Goal: Information Seeking & Learning: Learn about a topic

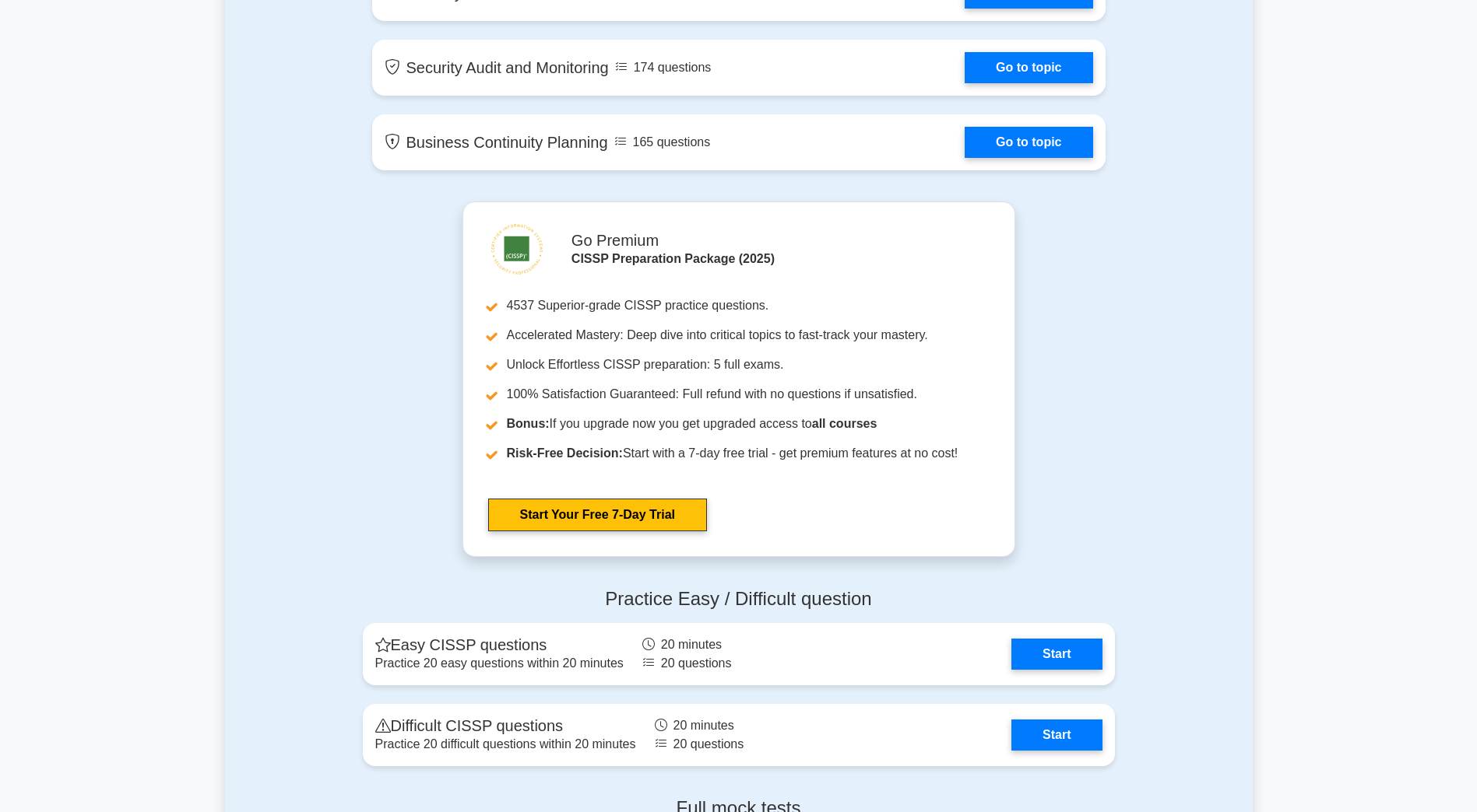
scroll to position [2879, 0]
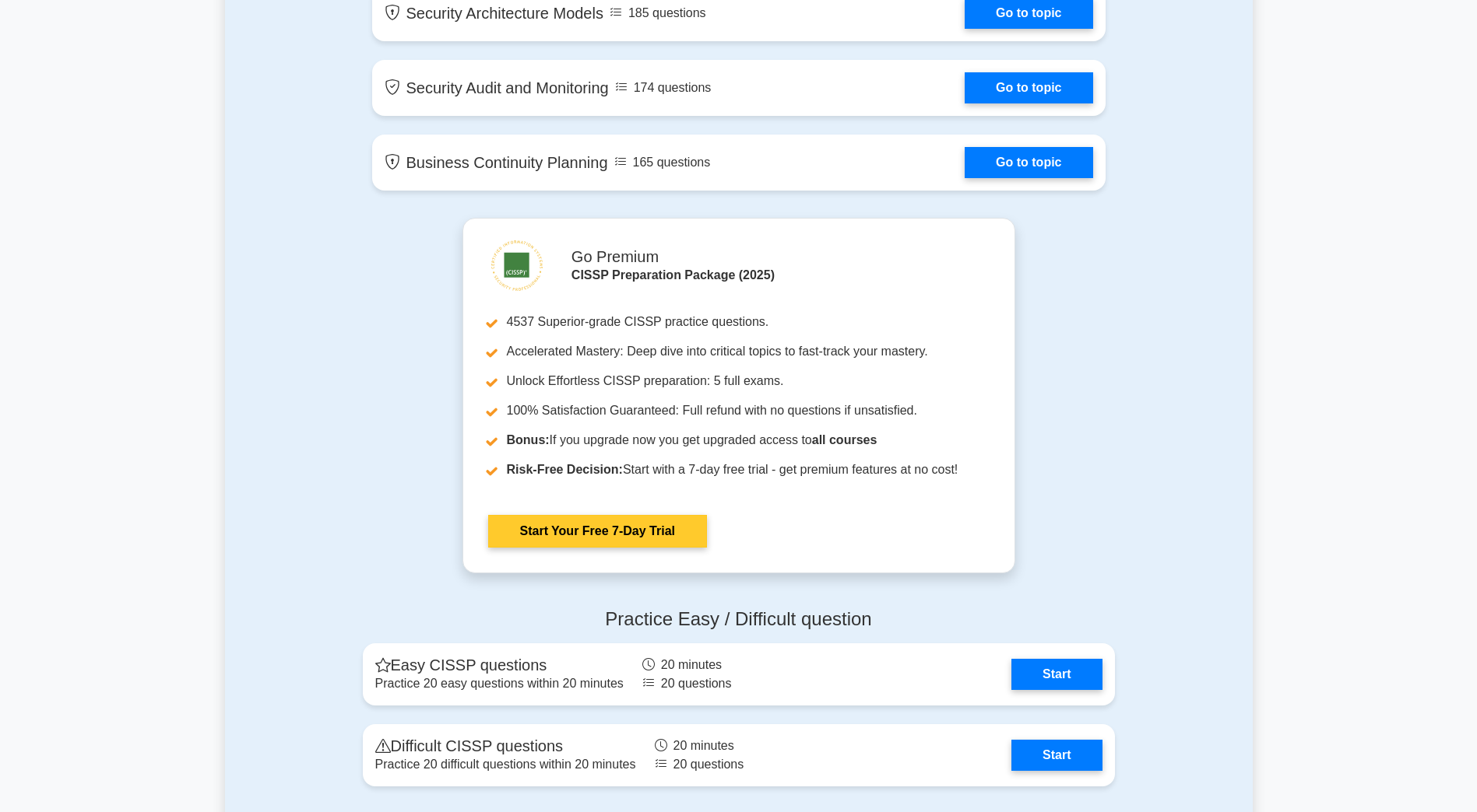
click at [566, 527] on link "Start Your Free 7-Day Trial" at bounding box center [597, 531] width 219 height 32
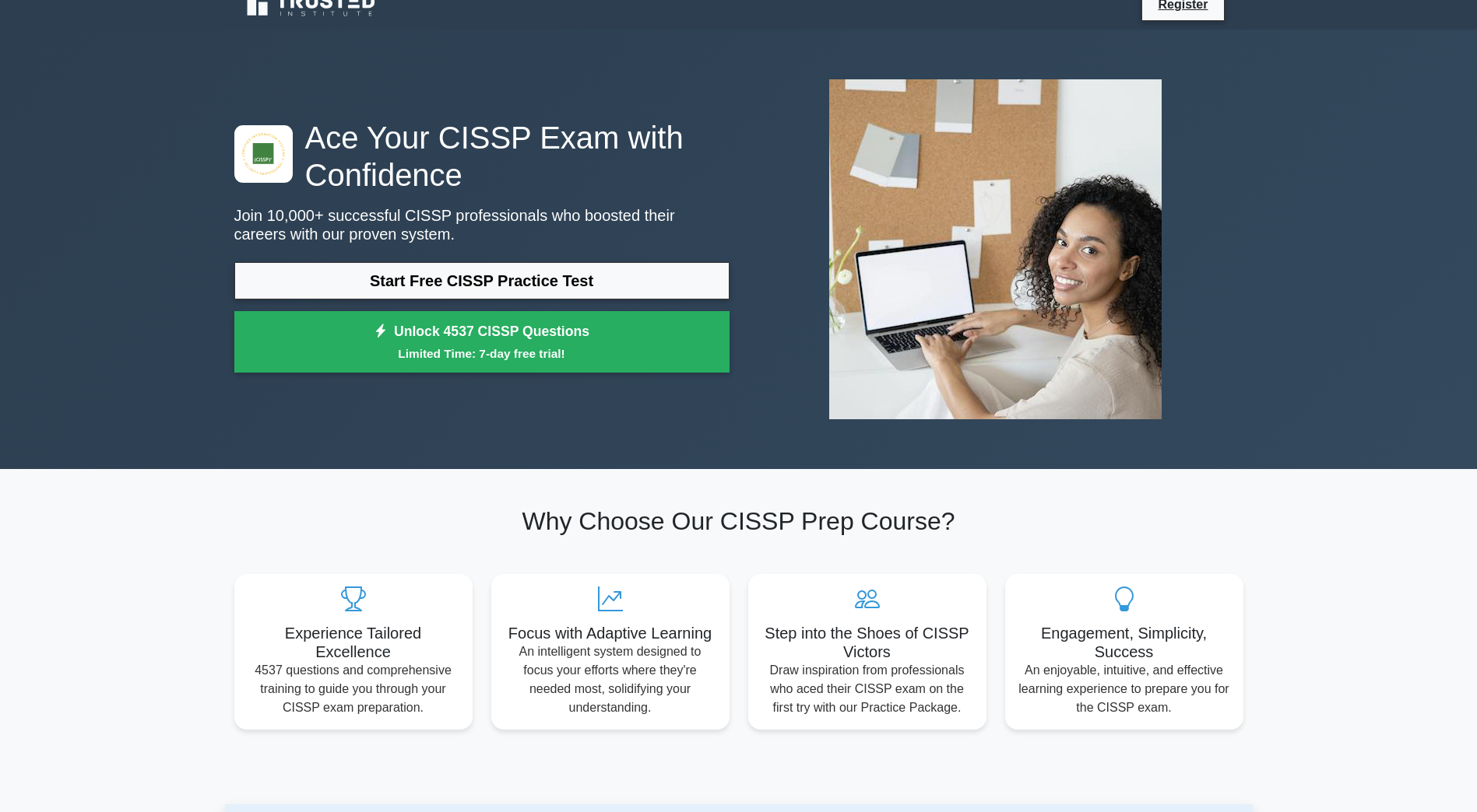
scroll to position [0, 0]
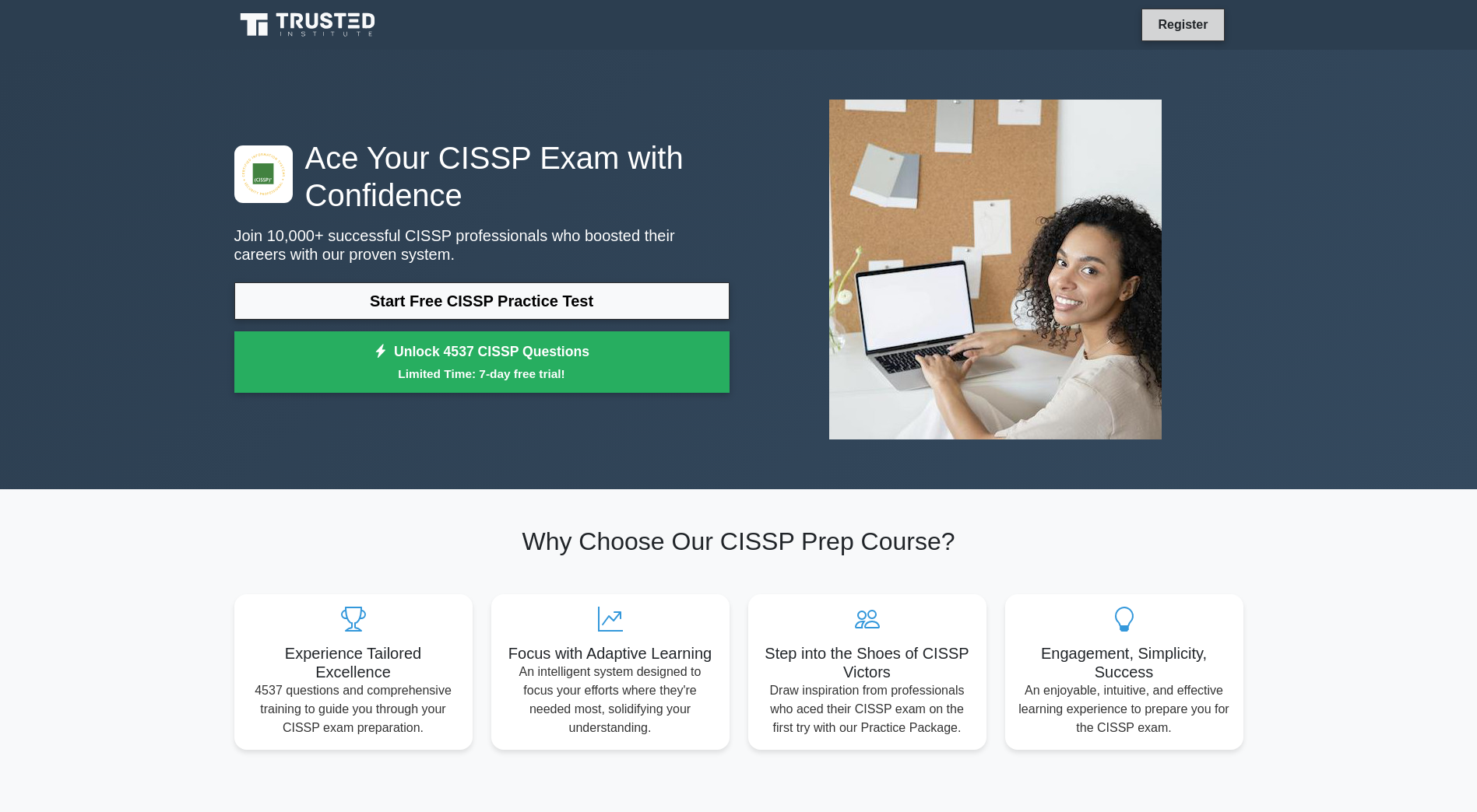
click at [1194, 23] on link "Register" at bounding box center [1183, 24] width 68 height 19
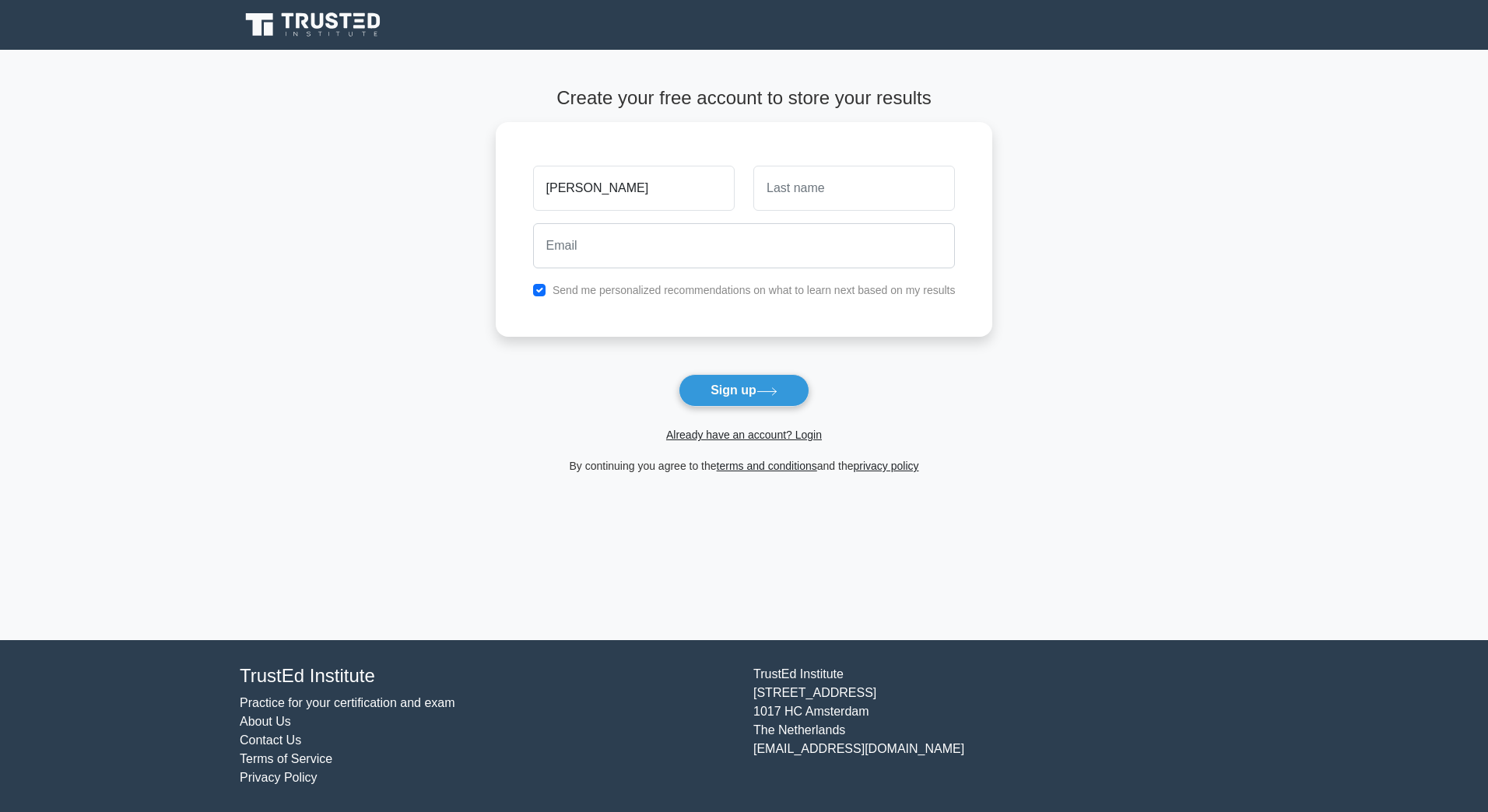
type input "[PERSON_NAME]"
click at [802, 181] on input "Phelpps" at bounding box center [854, 184] width 201 height 45
type input "Phelps"
click at [621, 241] on input "email" at bounding box center [745, 242] width 423 height 45
type input "[EMAIL_ADDRESS][DOMAIN_NAME]"
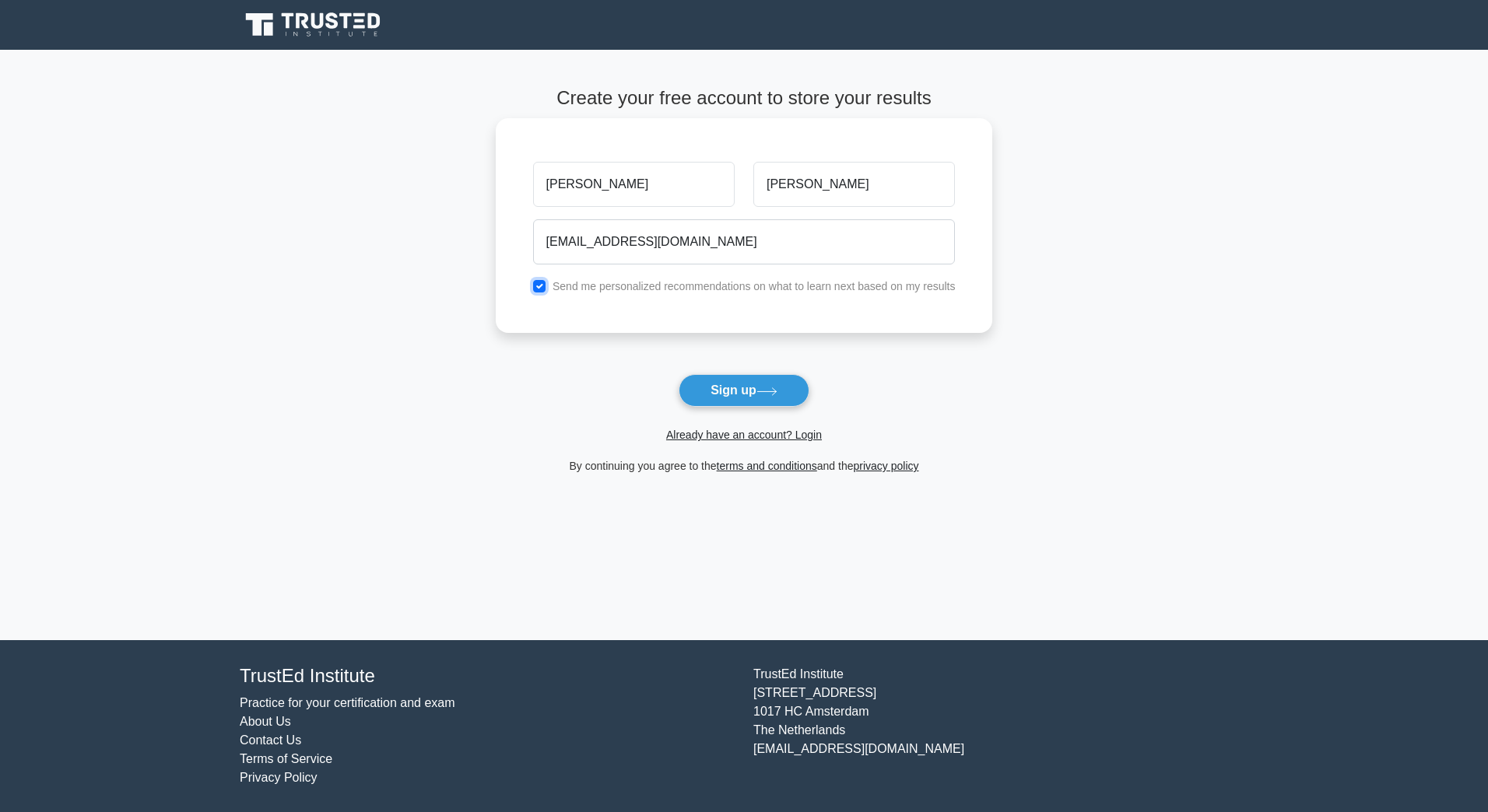
click at [536, 287] on input "checkbox" at bounding box center [539, 286] width 12 height 12
checkbox input "false"
click at [707, 392] on button "Sign up" at bounding box center [744, 390] width 131 height 32
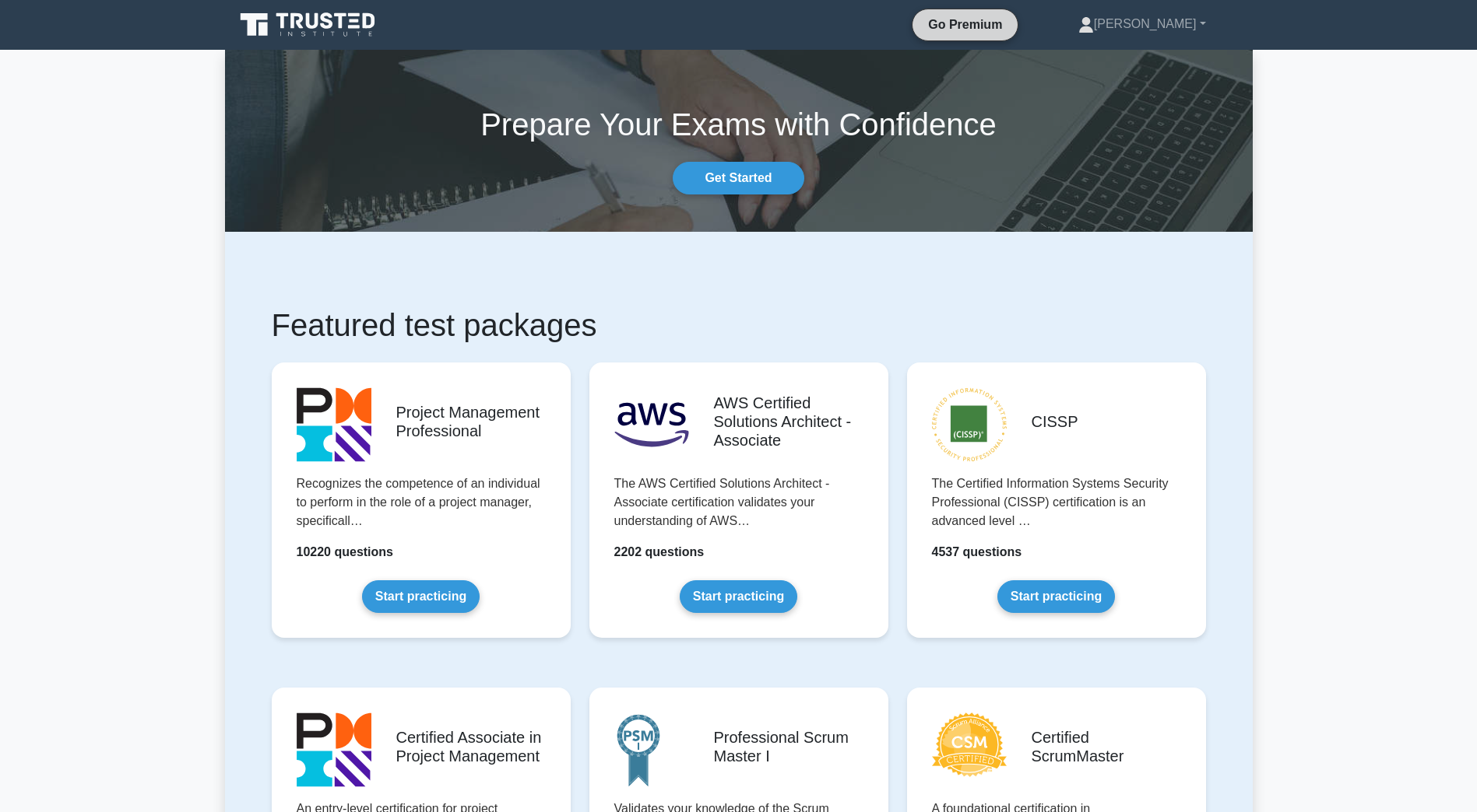
click at [1011, 28] on link "Go Premium" at bounding box center [965, 24] width 92 height 19
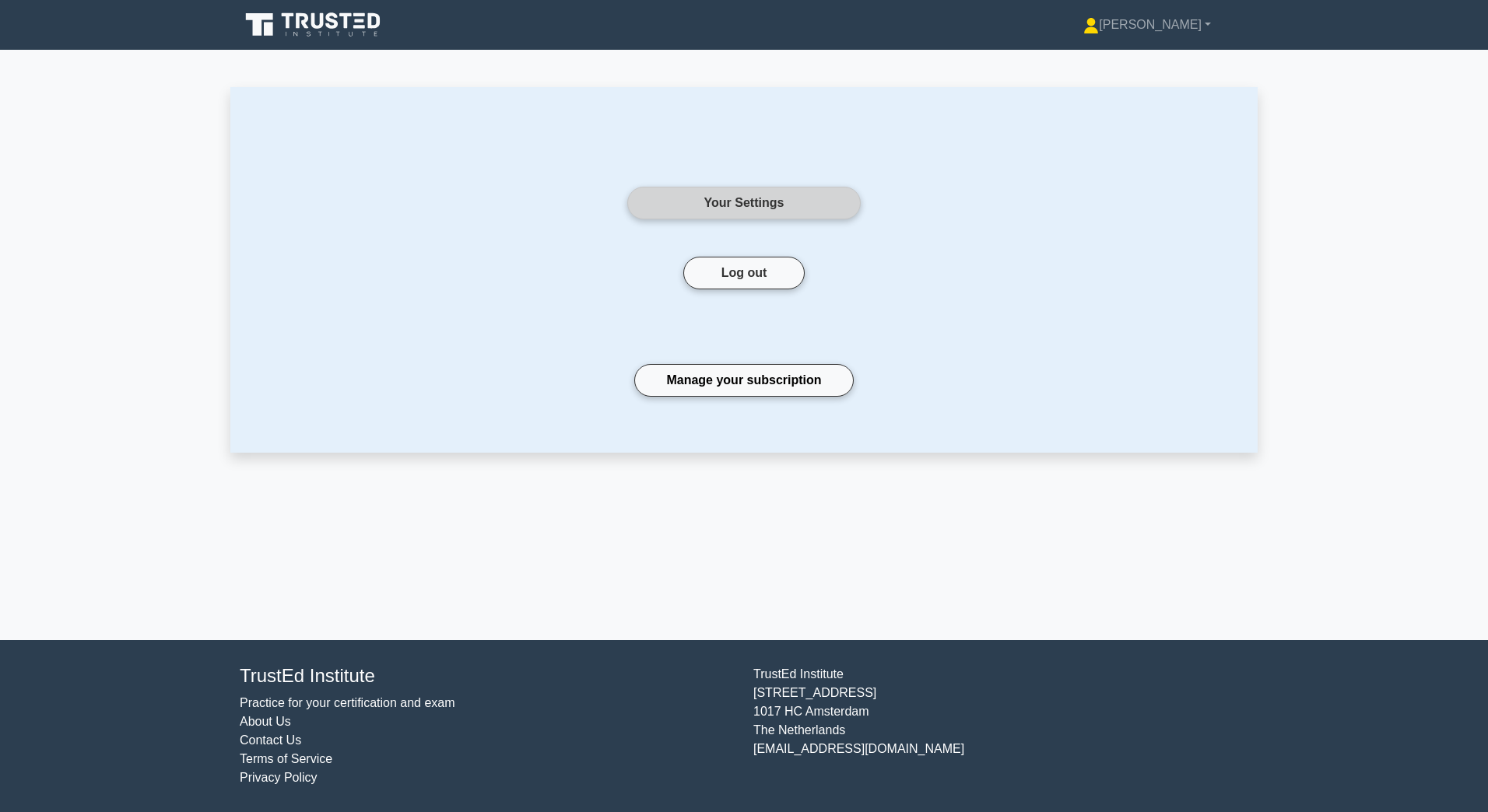
click at [747, 201] on link "Your Settings" at bounding box center [744, 202] width 234 height 32
click at [312, 22] on icon at bounding box center [318, 20] width 12 height 16
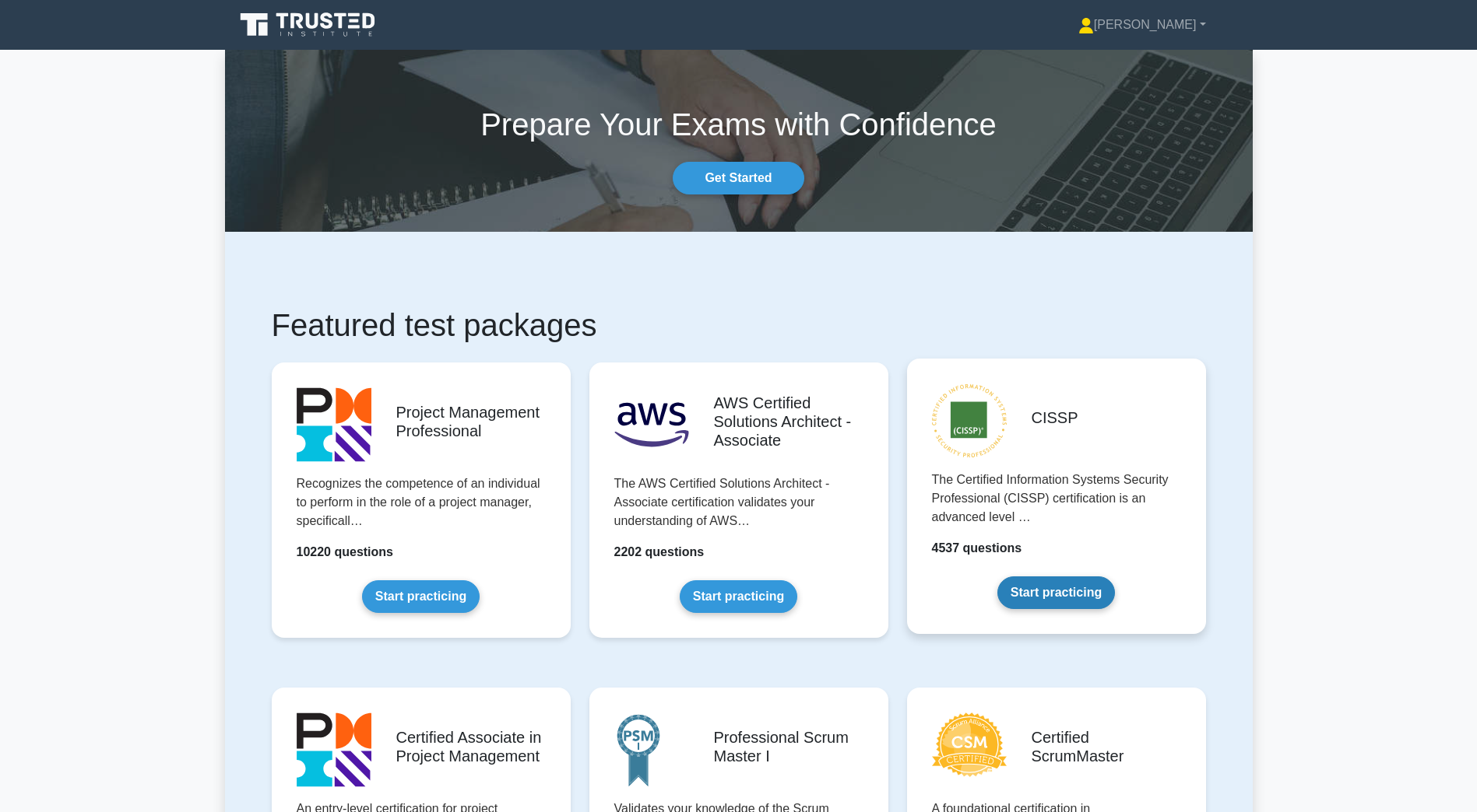
click at [1067, 588] on link "Start practicing" at bounding box center [1055, 592] width 117 height 32
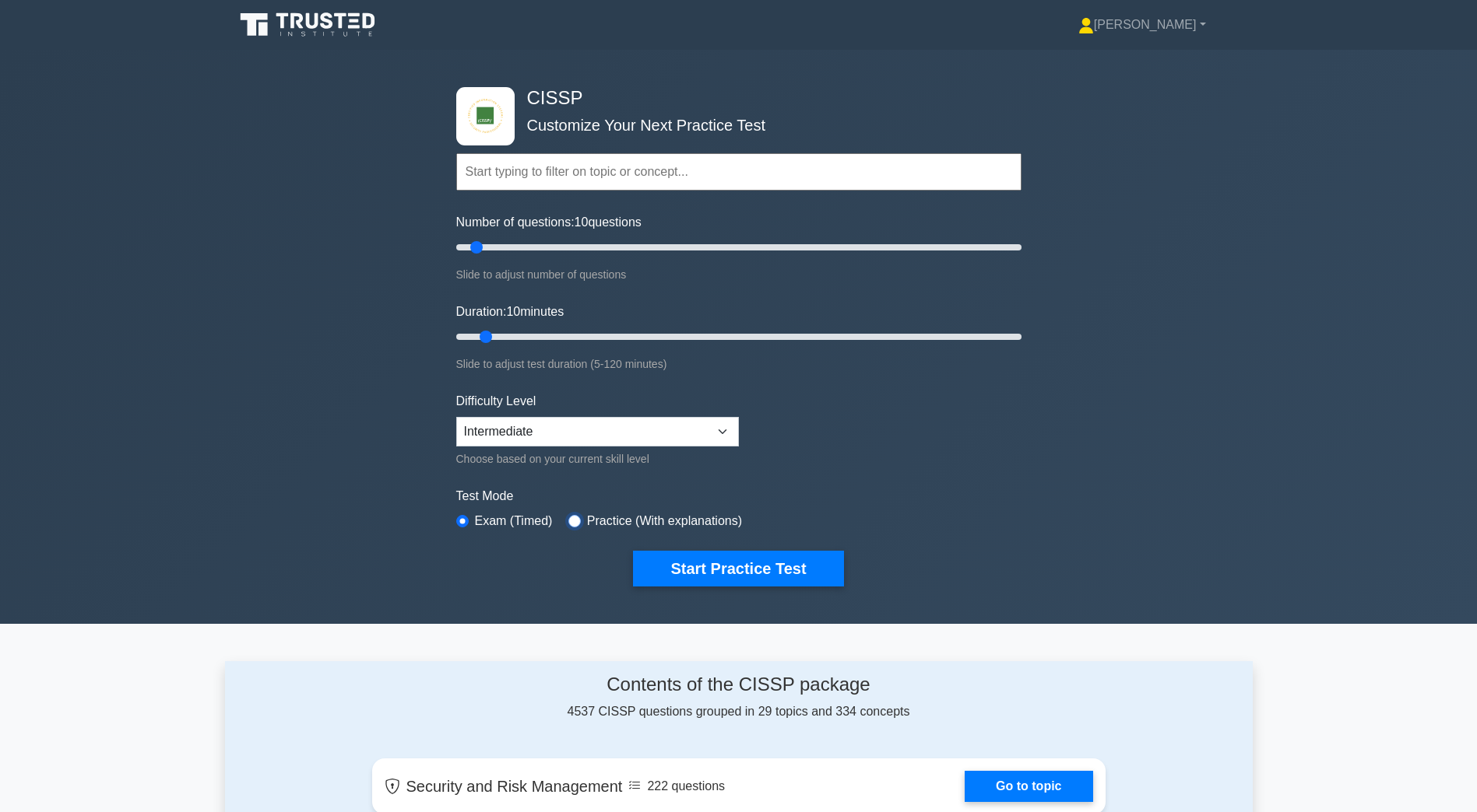
click at [572, 520] on input "radio" at bounding box center [574, 520] width 12 height 12
radio input "true"
type input "10"
click at [480, 251] on input "Number of questions: 10 questions" at bounding box center [738, 247] width 565 height 18
click at [725, 431] on select "Beginner Intermediate Expert" at bounding box center [597, 432] width 282 height 30
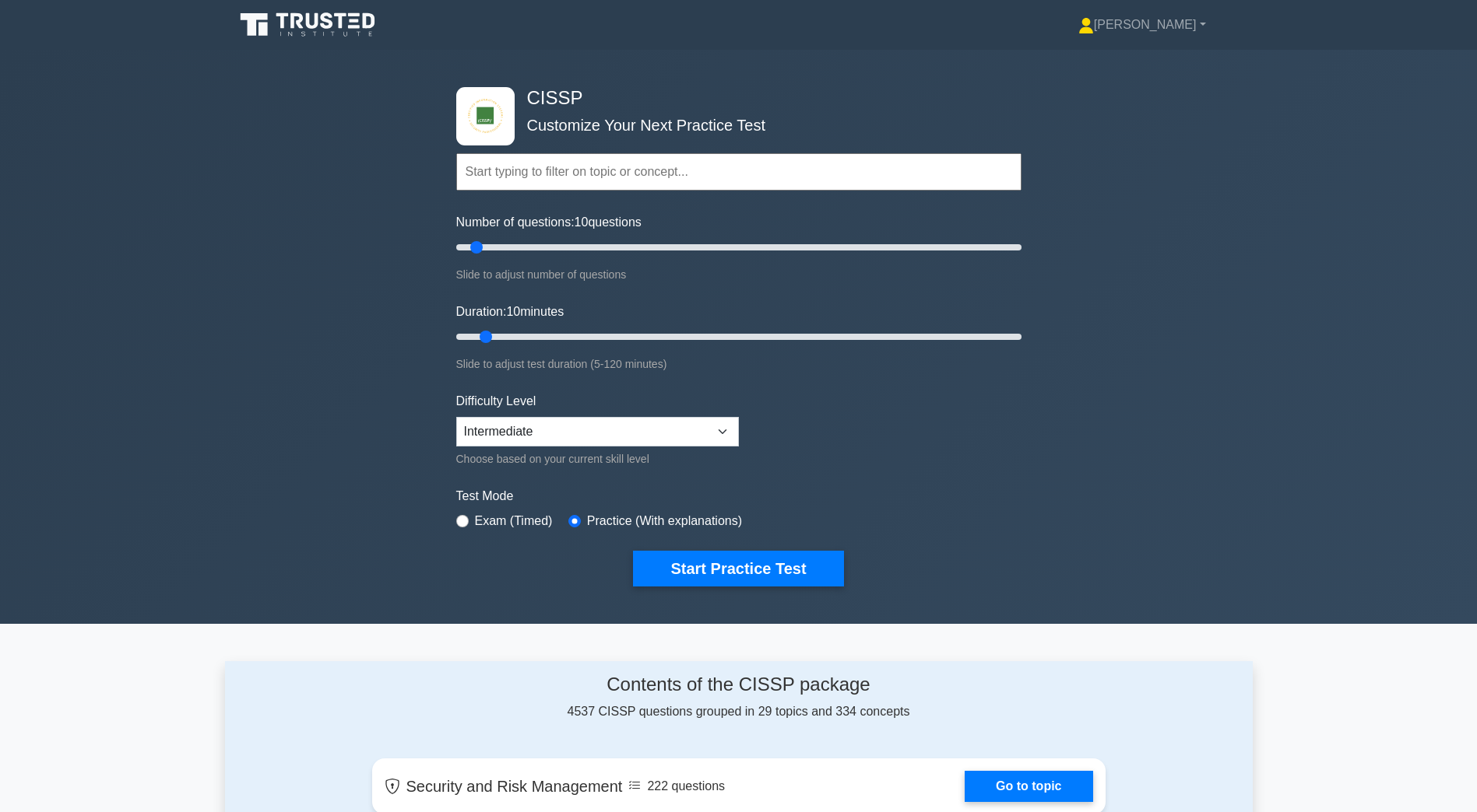
click at [794, 424] on form "Topics Security and Risk Management Asset Security Security Architecture and En…" at bounding box center [738, 346] width 565 height 481
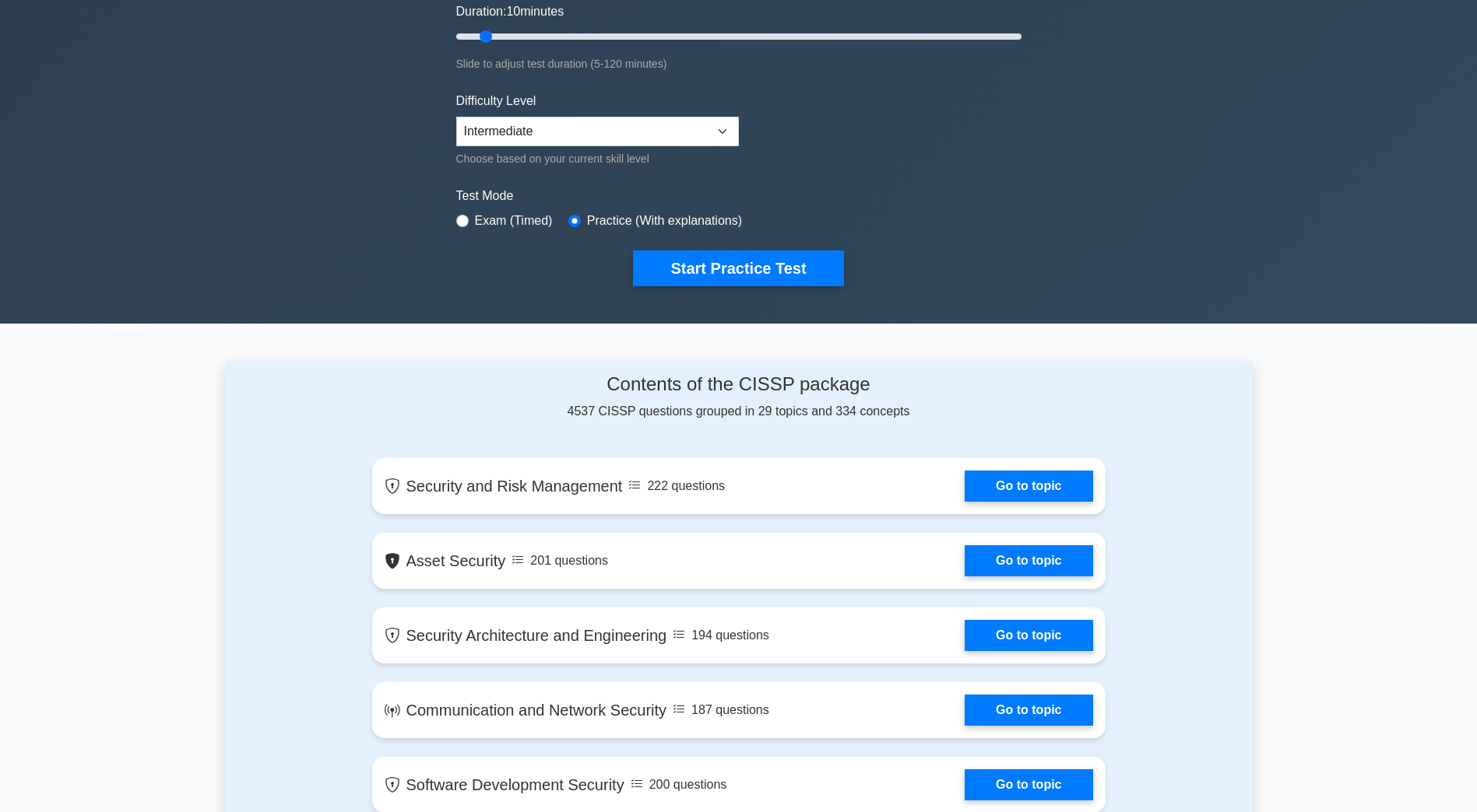
scroll to position [389, 0]
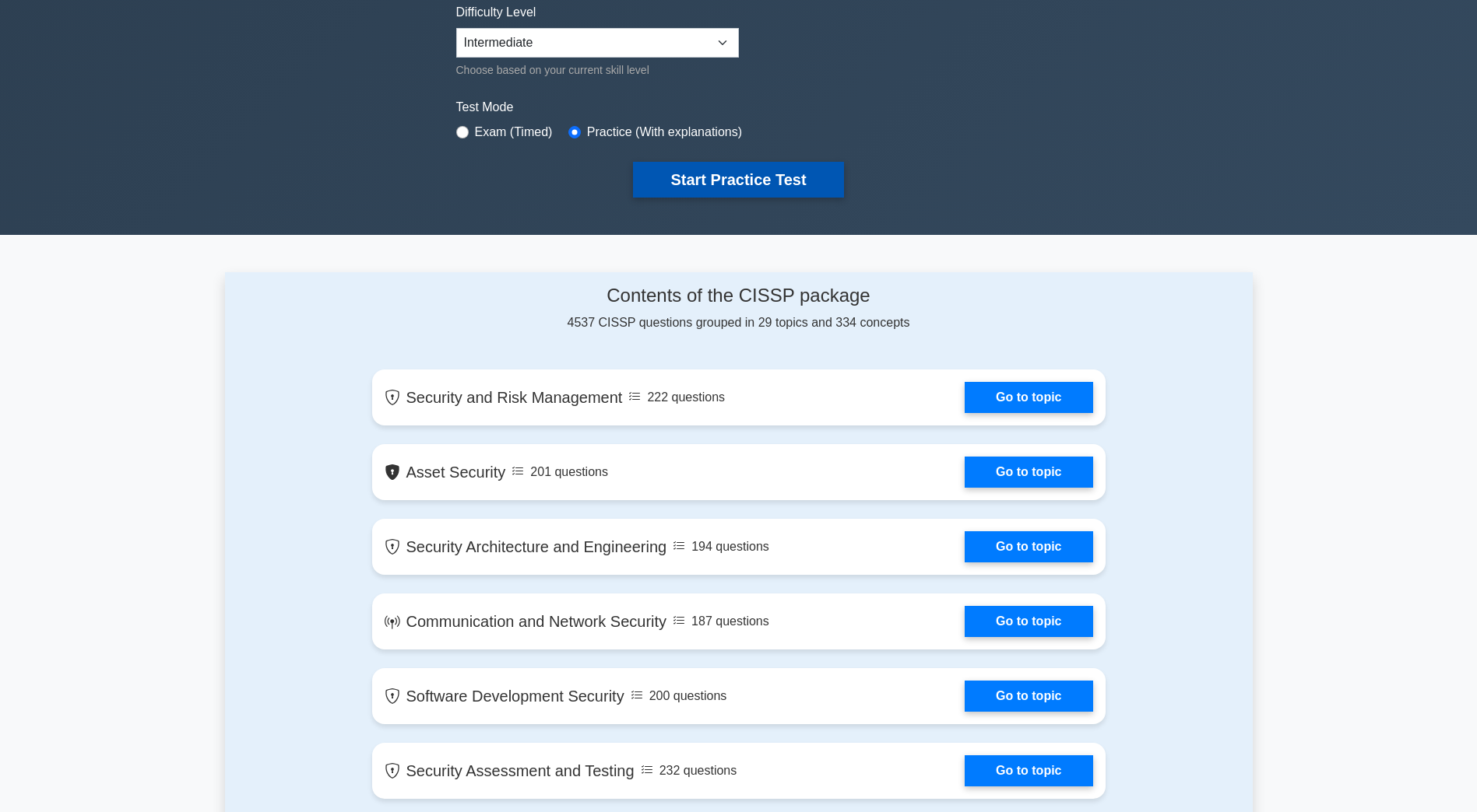
click at [738, 182] on button "Start Practice Test" at bounding box center [738, 179] width 210 height 36
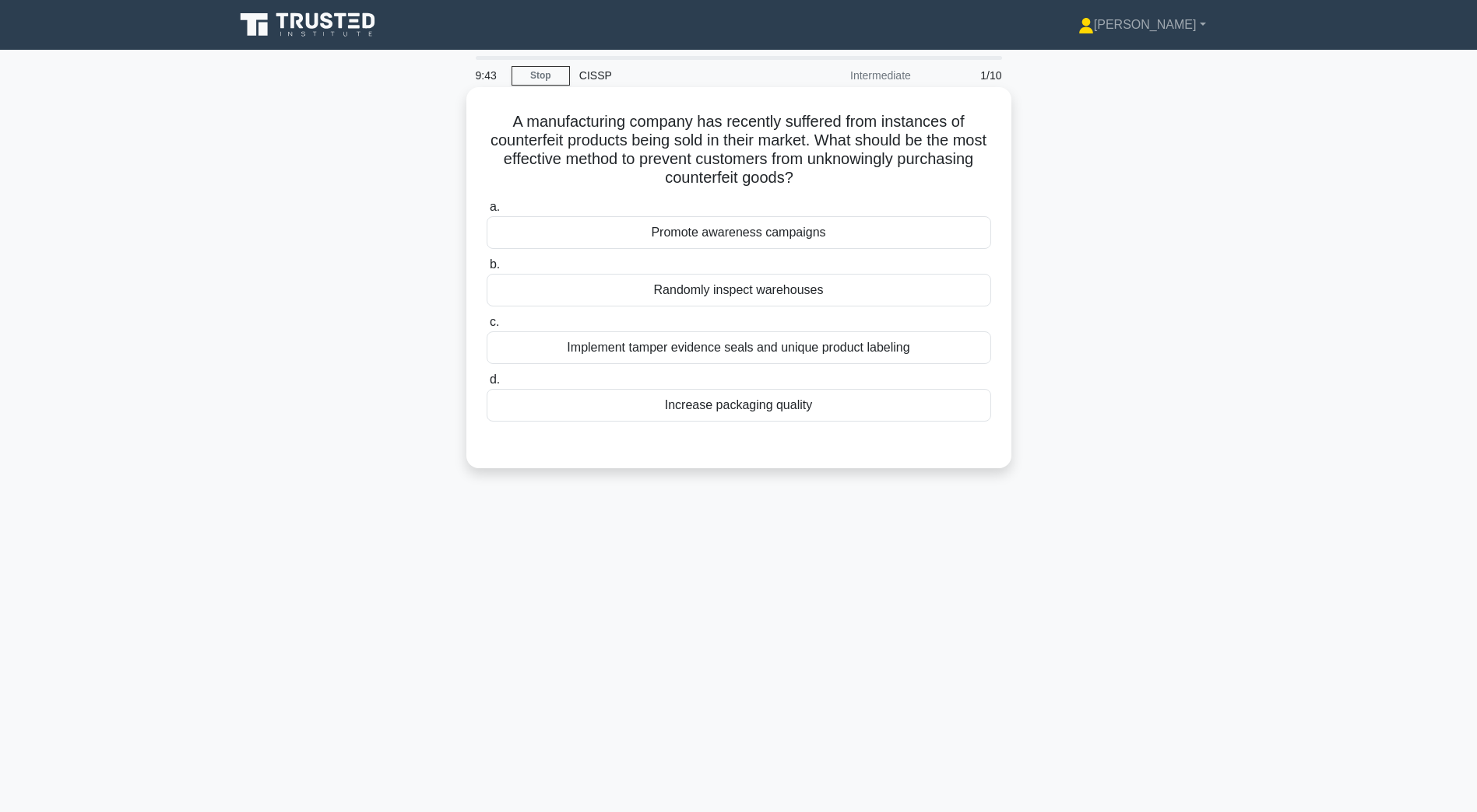
click at [748, 233] on div "Promote awareness campaigns" at bounding box center [738, 232] width 504 height 32
click at [486, 212] on input "a. Promote awareness campaigns" at bounding box center [486, 207] width 0 height 10
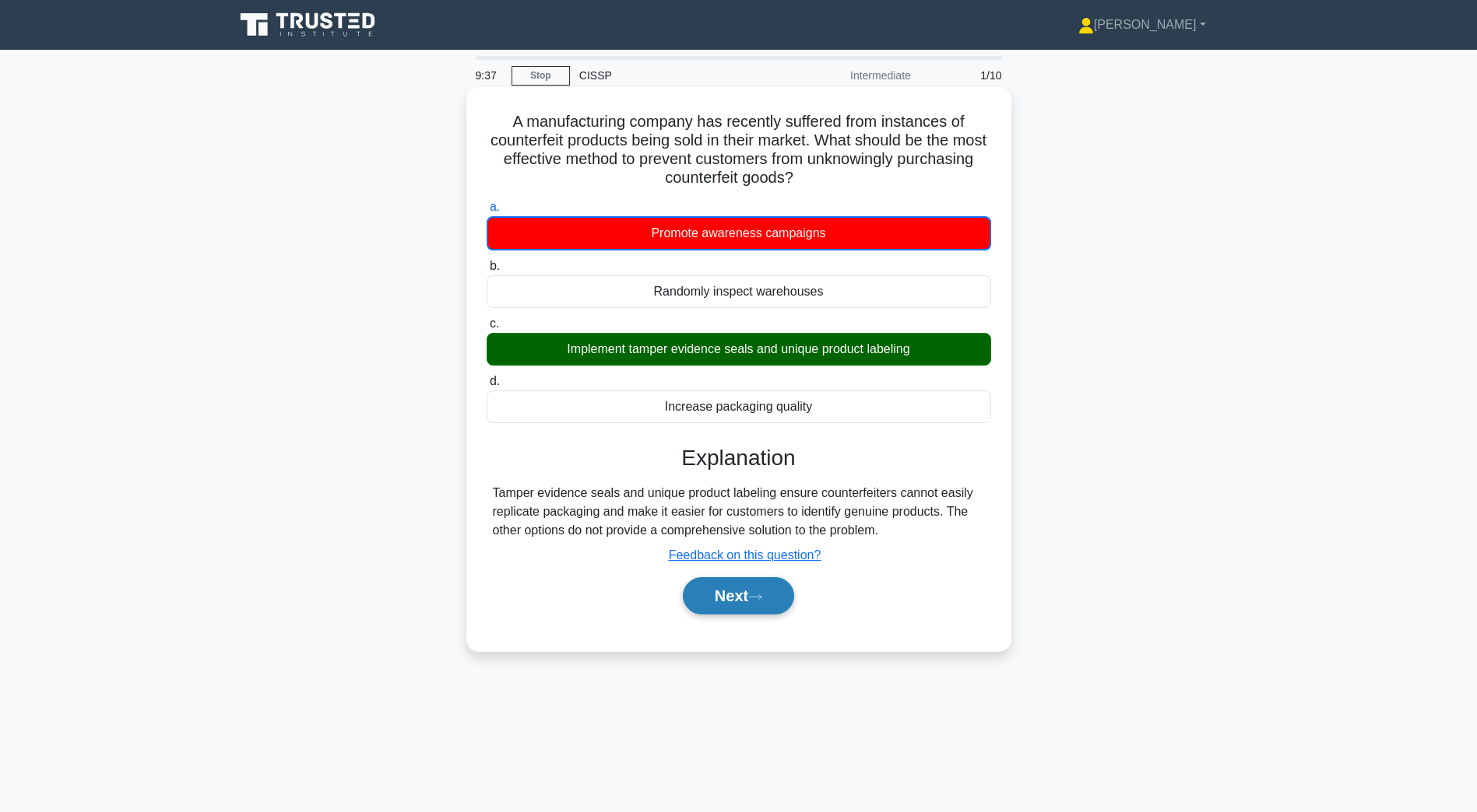
click at [743, 599] on button "Next" at bounding box center [738, 596] width 112 height 37
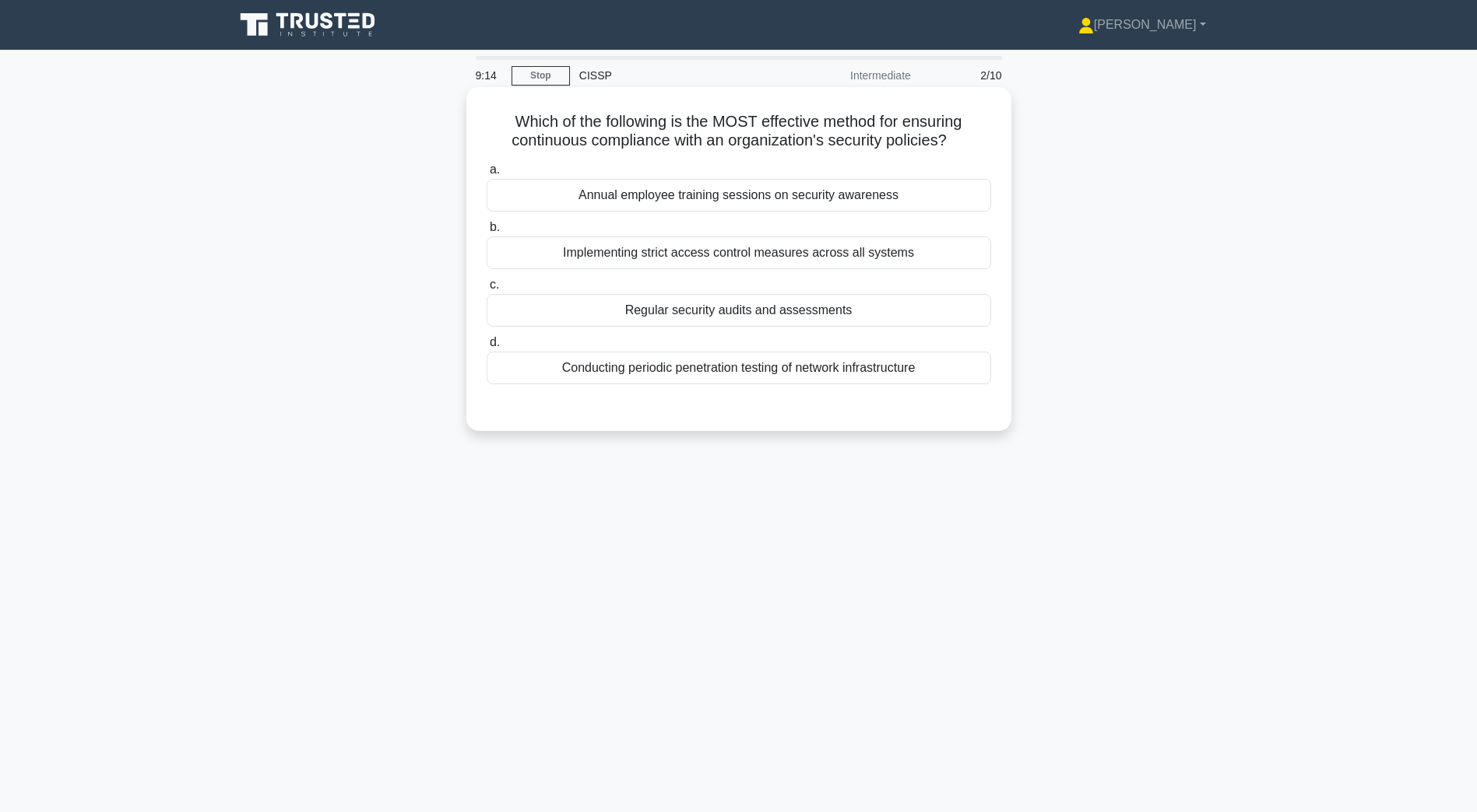
click at [750, 257] on div "Implementing strict access control measures across all systems" at bounding box center [738, 252] width 504 height 32
click at [486, 233] on input "b. Implementing strict access control measures across all systems" at bounding box center [486, 227] width 0 height 10
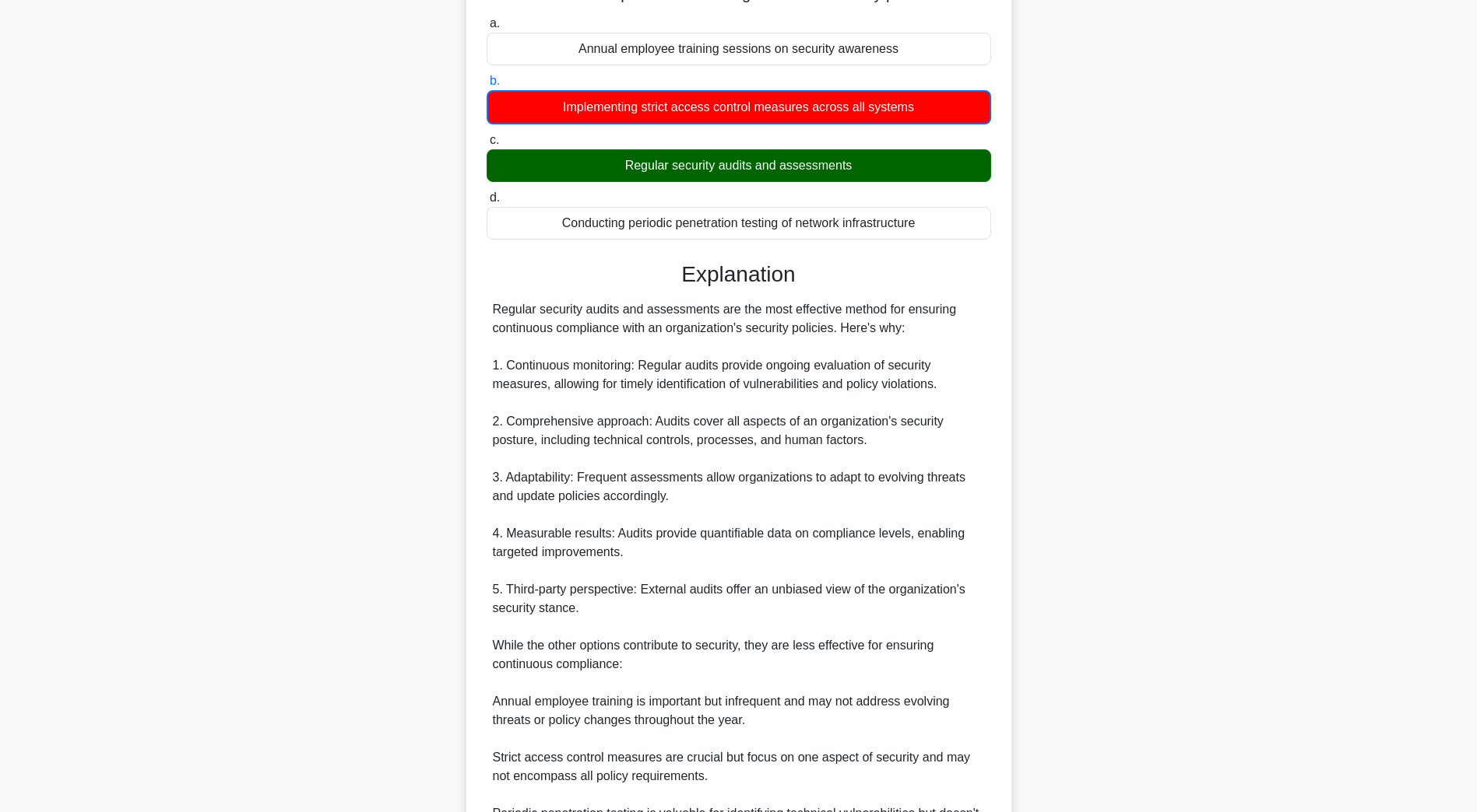
scroll to position [317, 0]
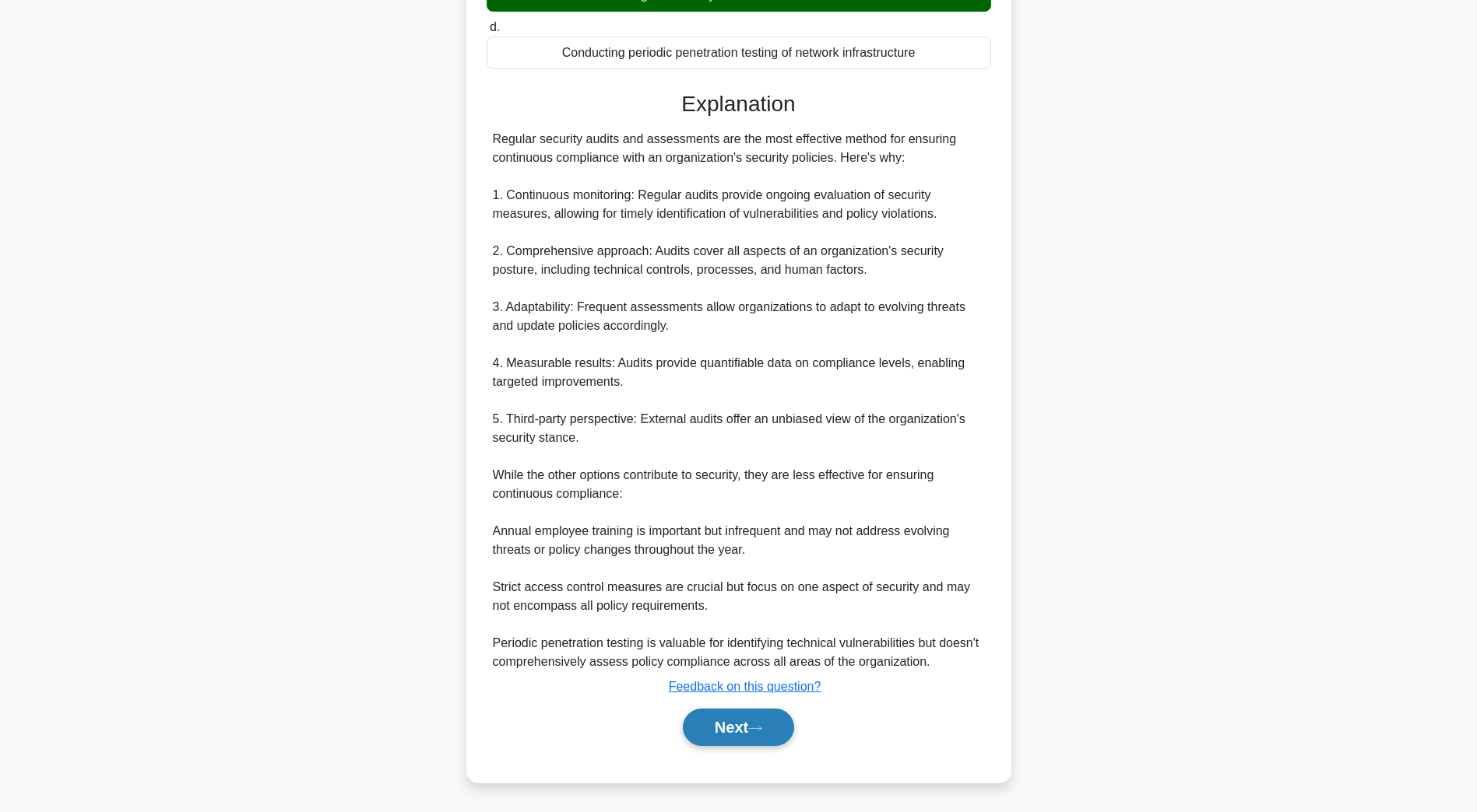
click at [758, 729] on icon at bounding box center [754, 728] width 12 height 5
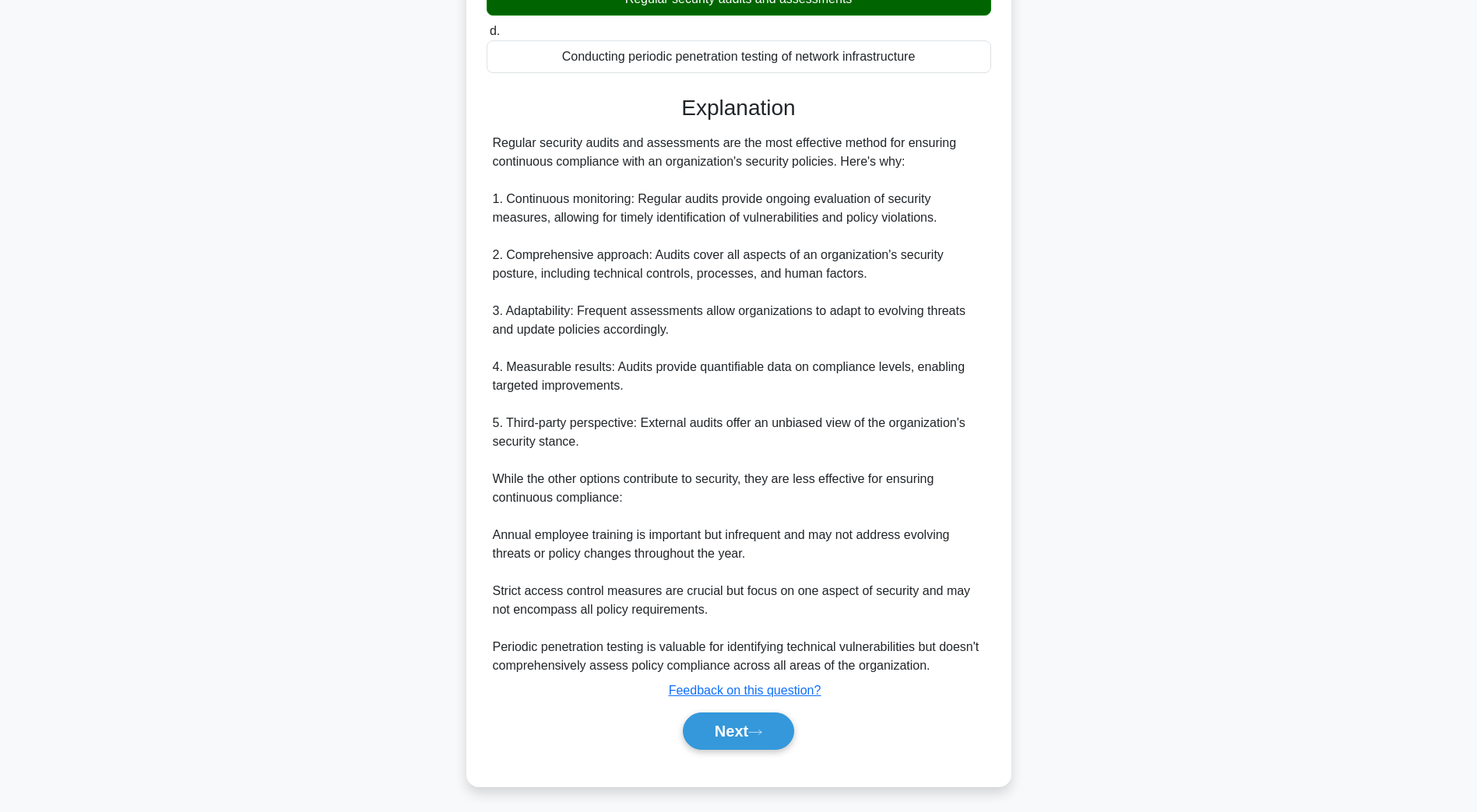
scroll to position [28, 0]
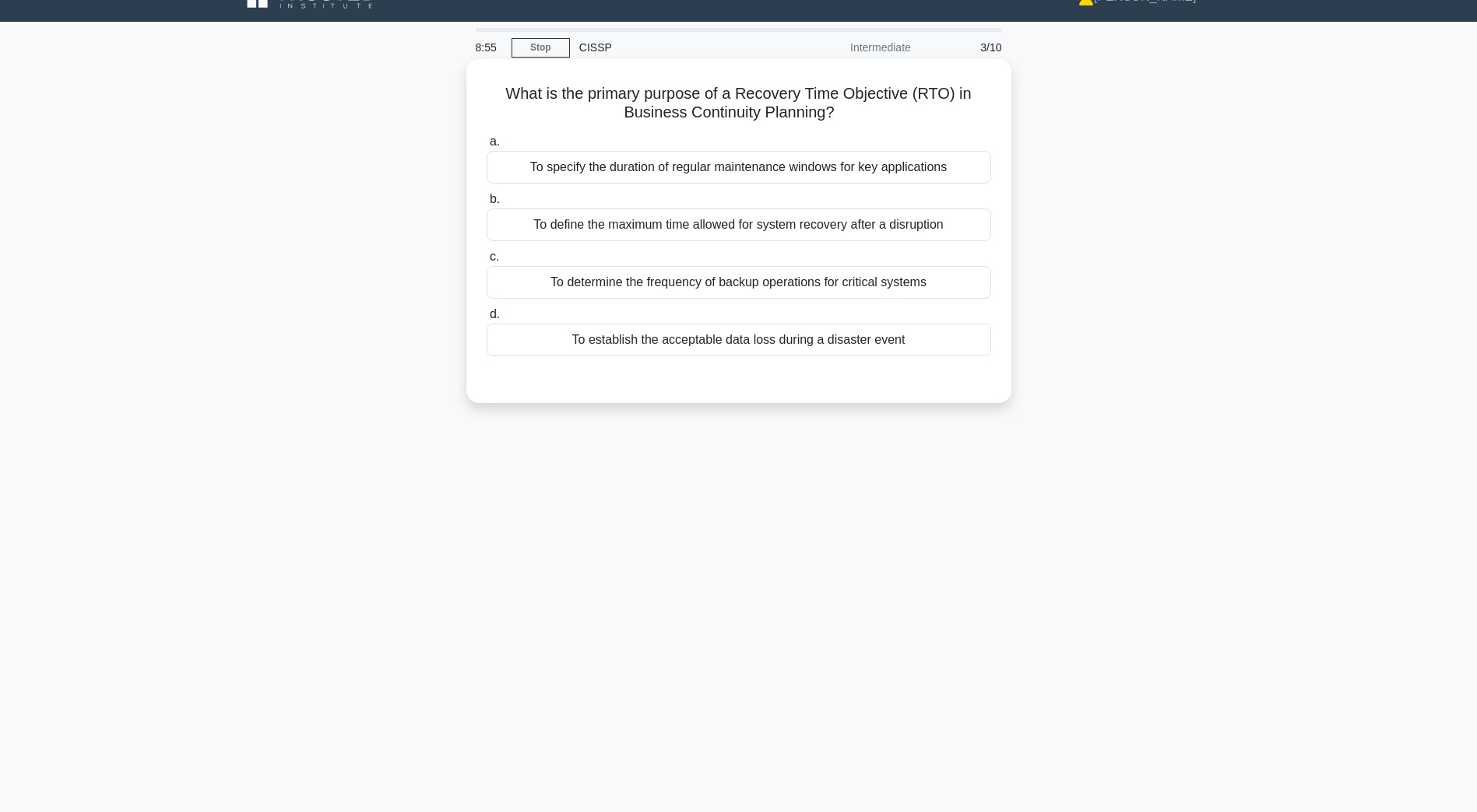
click at [746, 231] on div "To define the maximum time allowed for system recovery after a disruption" at bounding box center [738, 224] width 504 height 32
click at [486, 205] on input "b. To define the maximum time allowed for system recovery after a disruption" at bounding box center [486, 199] width 0 height 10
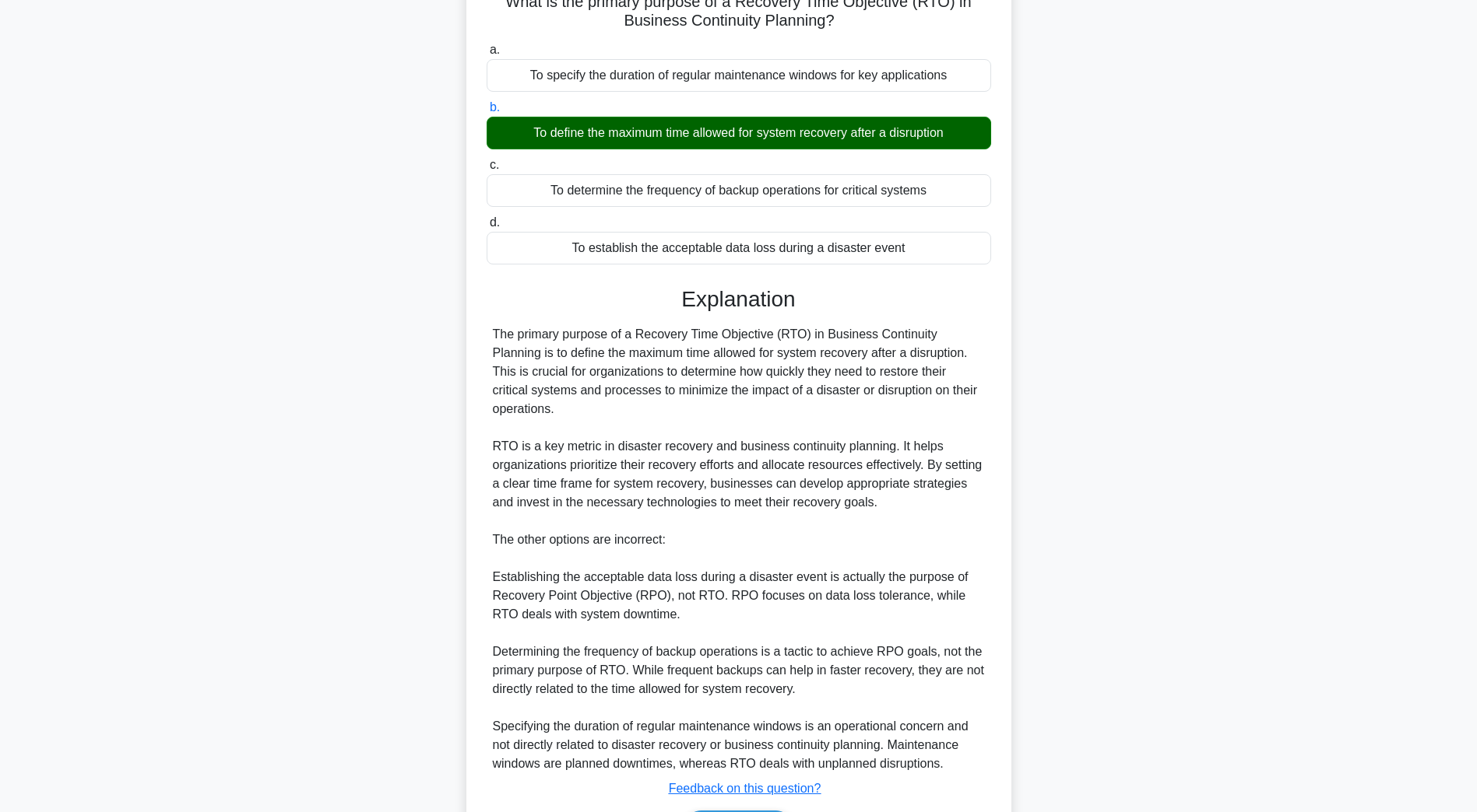
scroll to position [222, 0]
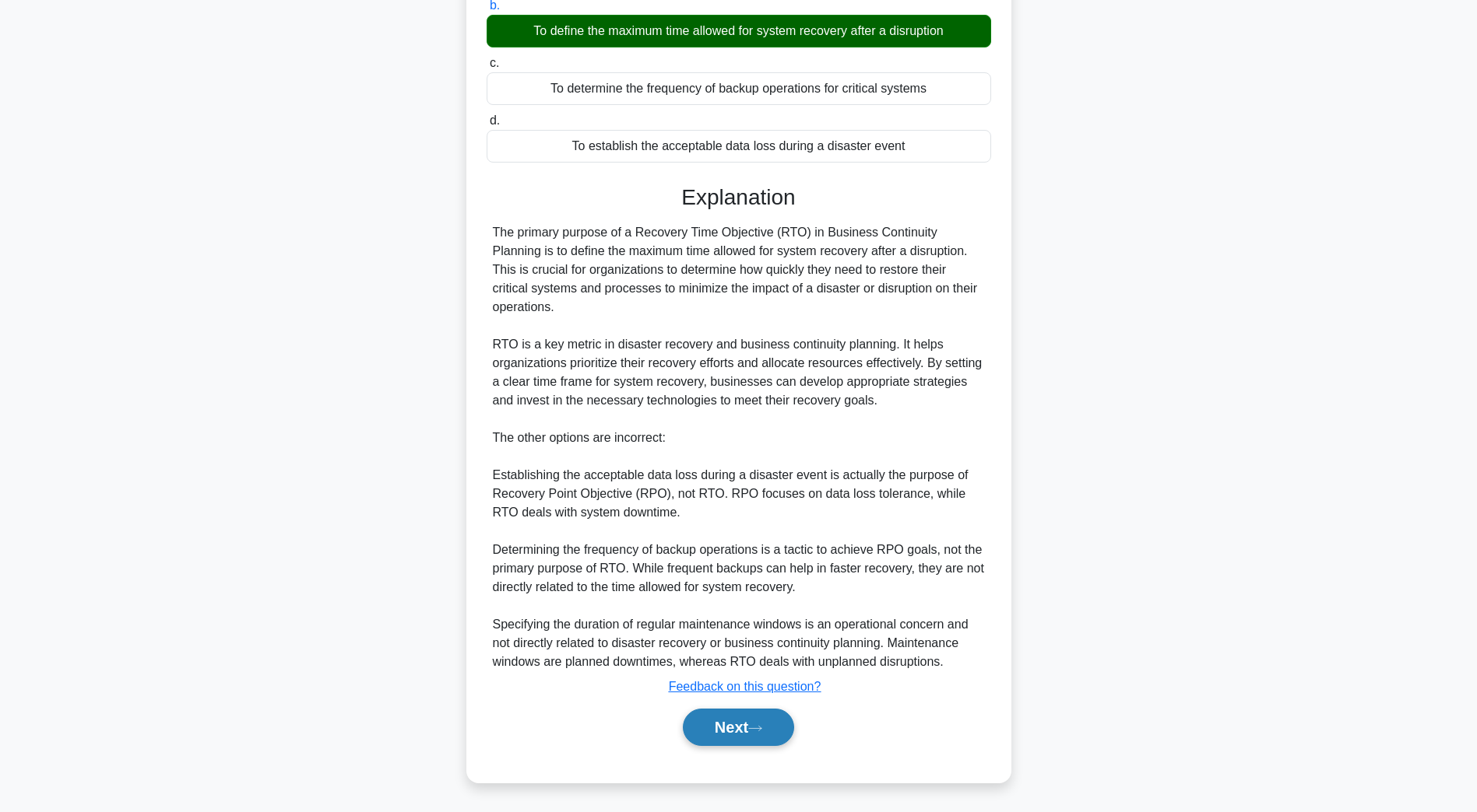
click at [756, 734] on button "Next" at bounding box center [738, 727] width 112 height 37
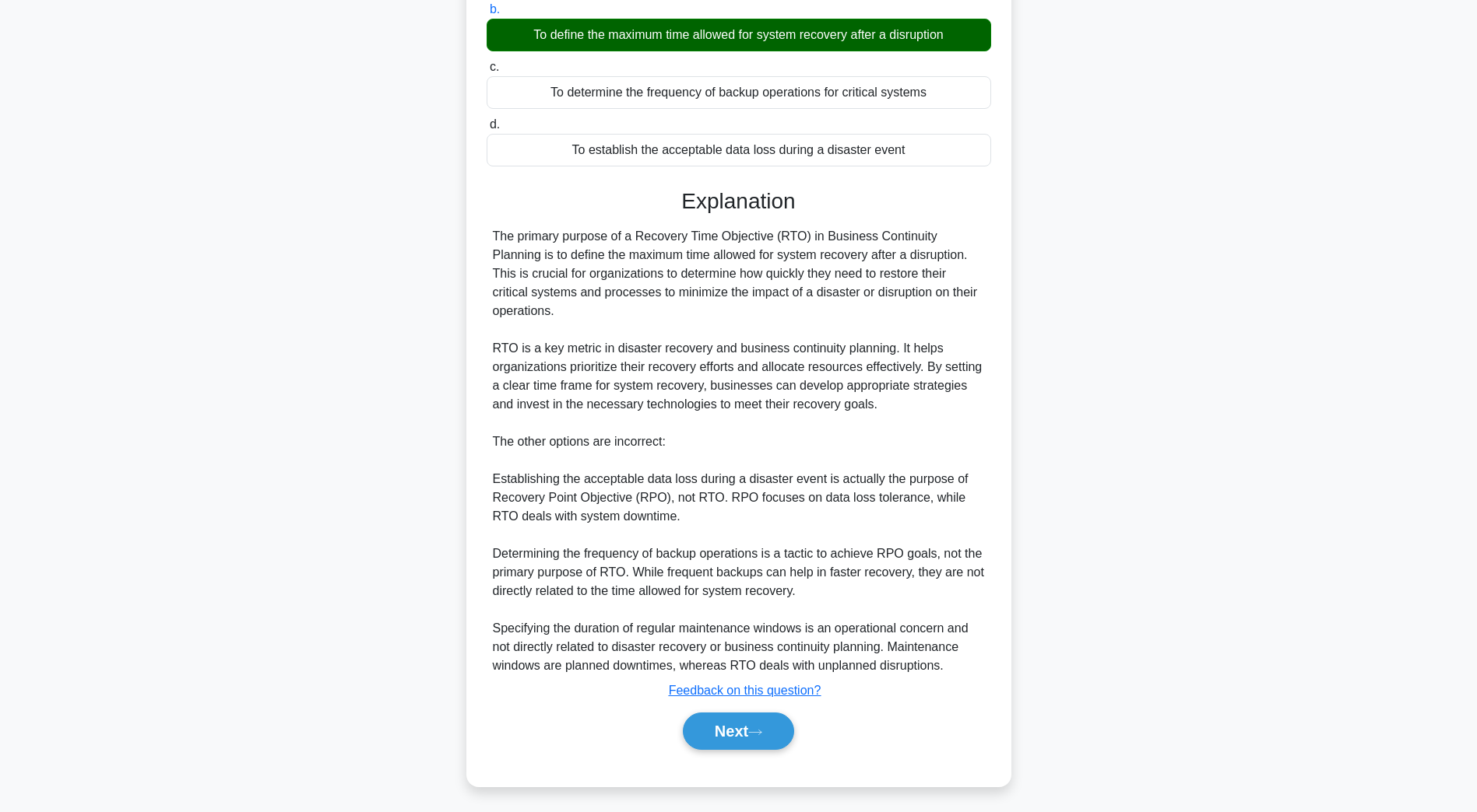
scroll to position [28, 0]
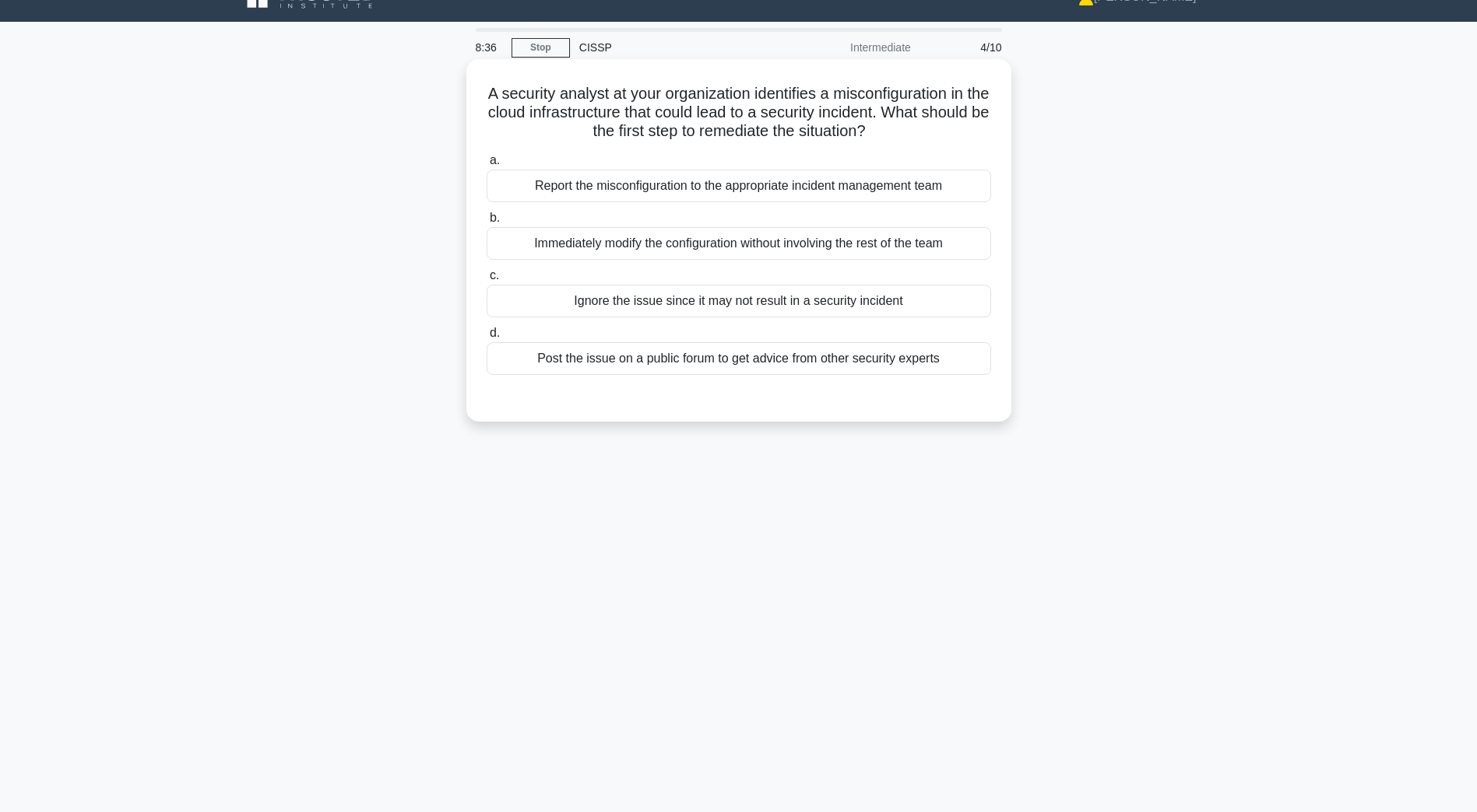
click at [720, 192] on div "Report the misconfiguration to the appropriate incident management team" at bounding box center [738, 185] width 504 height 32
click at [486, 166] on input "a. Report the misconfiguration to the appropriate incident management team" at bounding box center [486, 161] width 0 height 10
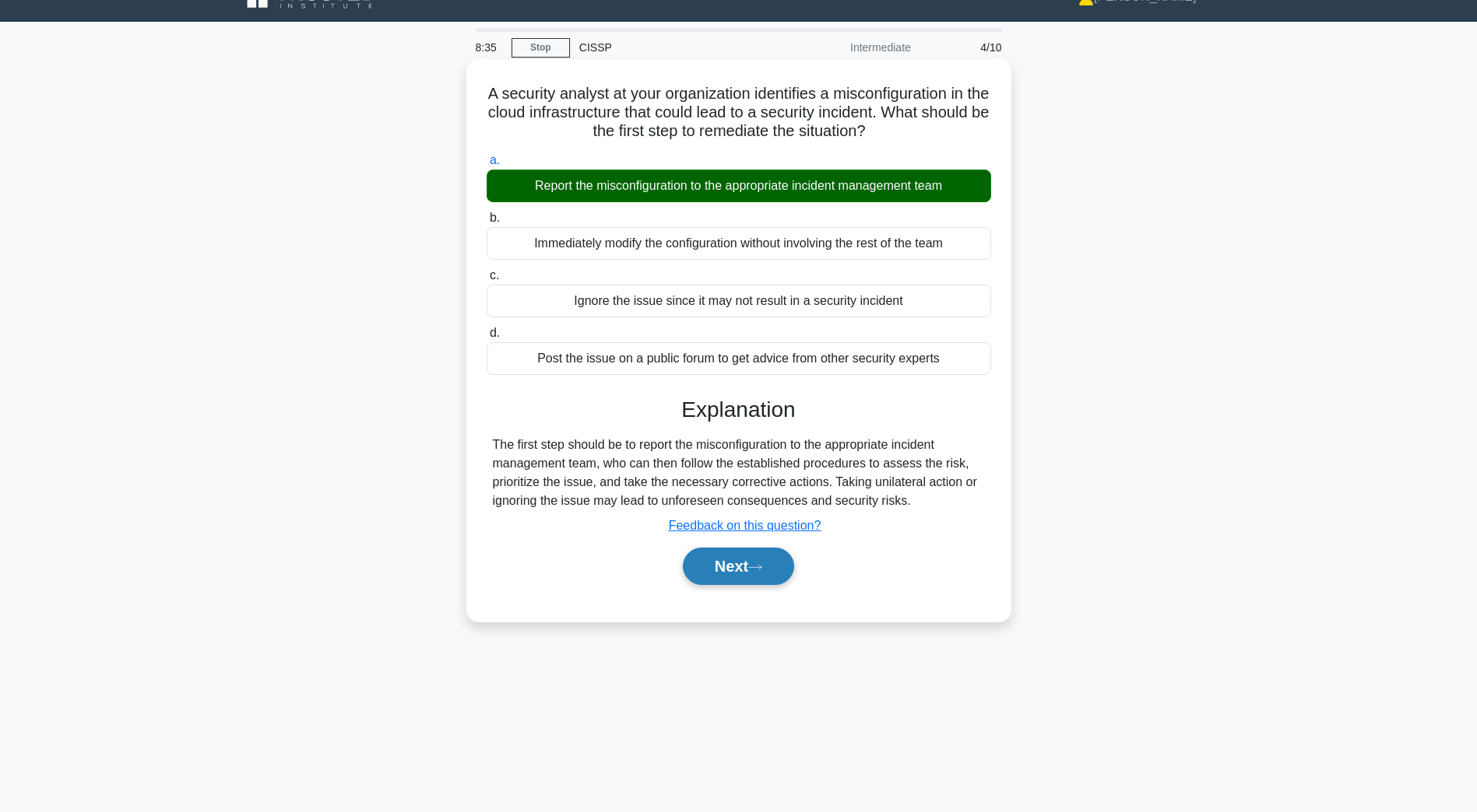
click at [742, 564] on button "Next" at bounding box center [738, 567] width 112 height 37
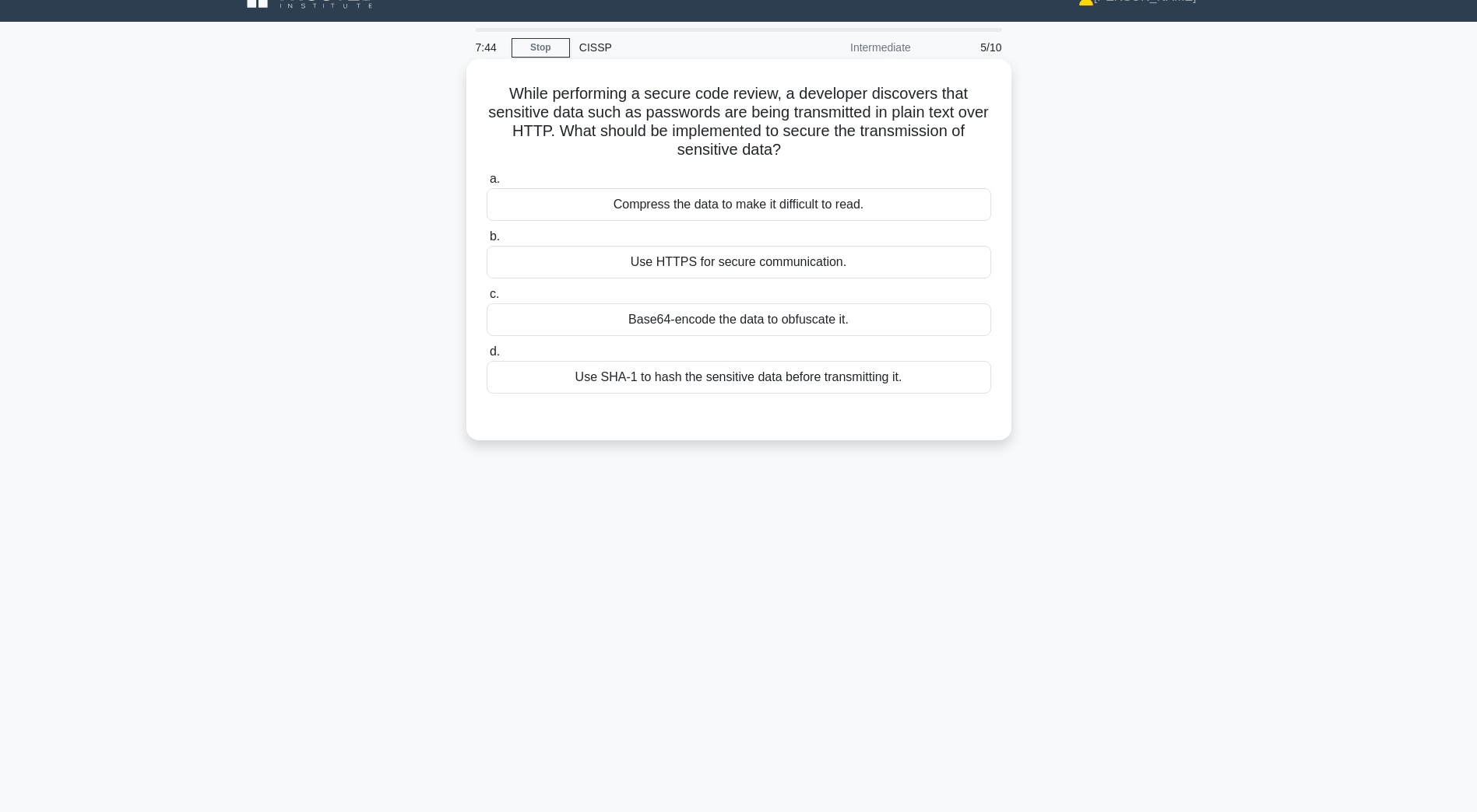
click at [702, 382] on div "Use SHA-1 to hash the sensitive data before transmitting it." at bounding box center [738, 376] width 504 height 32
click at [486, 357] on input "d. Use SHA-1 to hash the sensitive data before transmitting it." at bounding box center [486, 352] width 0 height 10
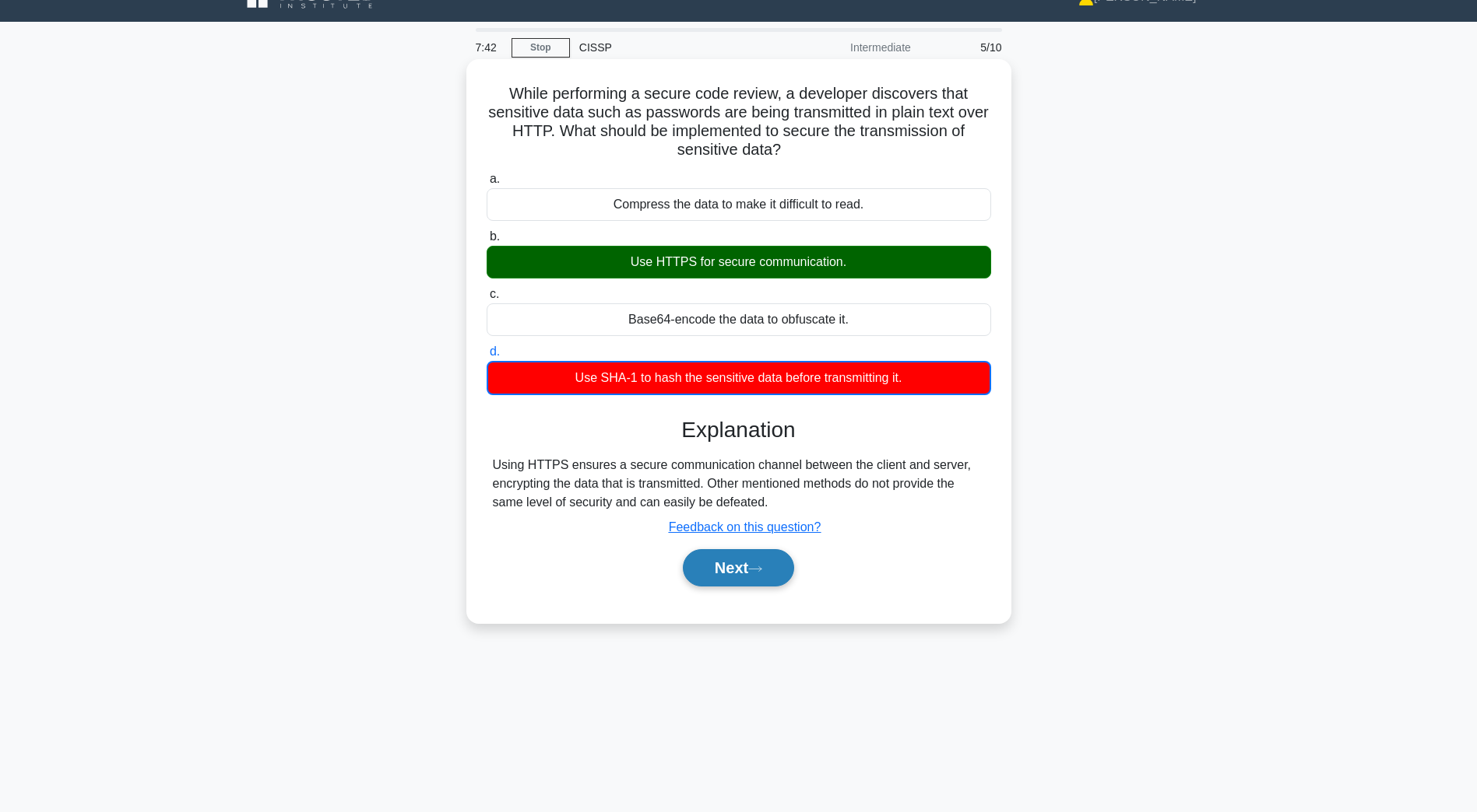
click at [738, 568] on button "Next" at bounding box center [738, 567] width 112 height 37
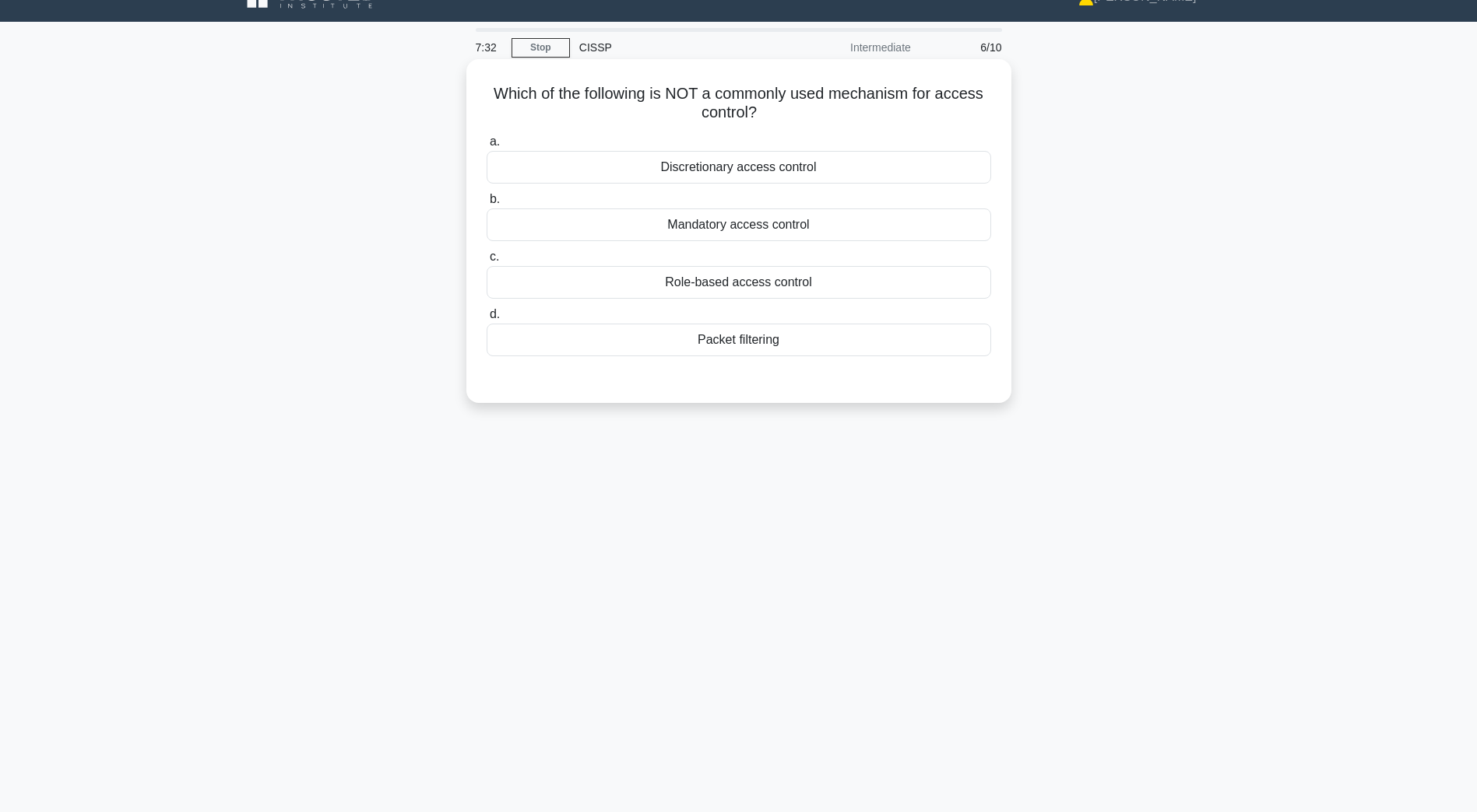
click at [723, 348] on div "Packet filtering" at bounding box center [738, 340] width 504 height 32
click at [486, 320] on input "d. Packet filtering" at bounding box center [486, 315] width 0 height 10
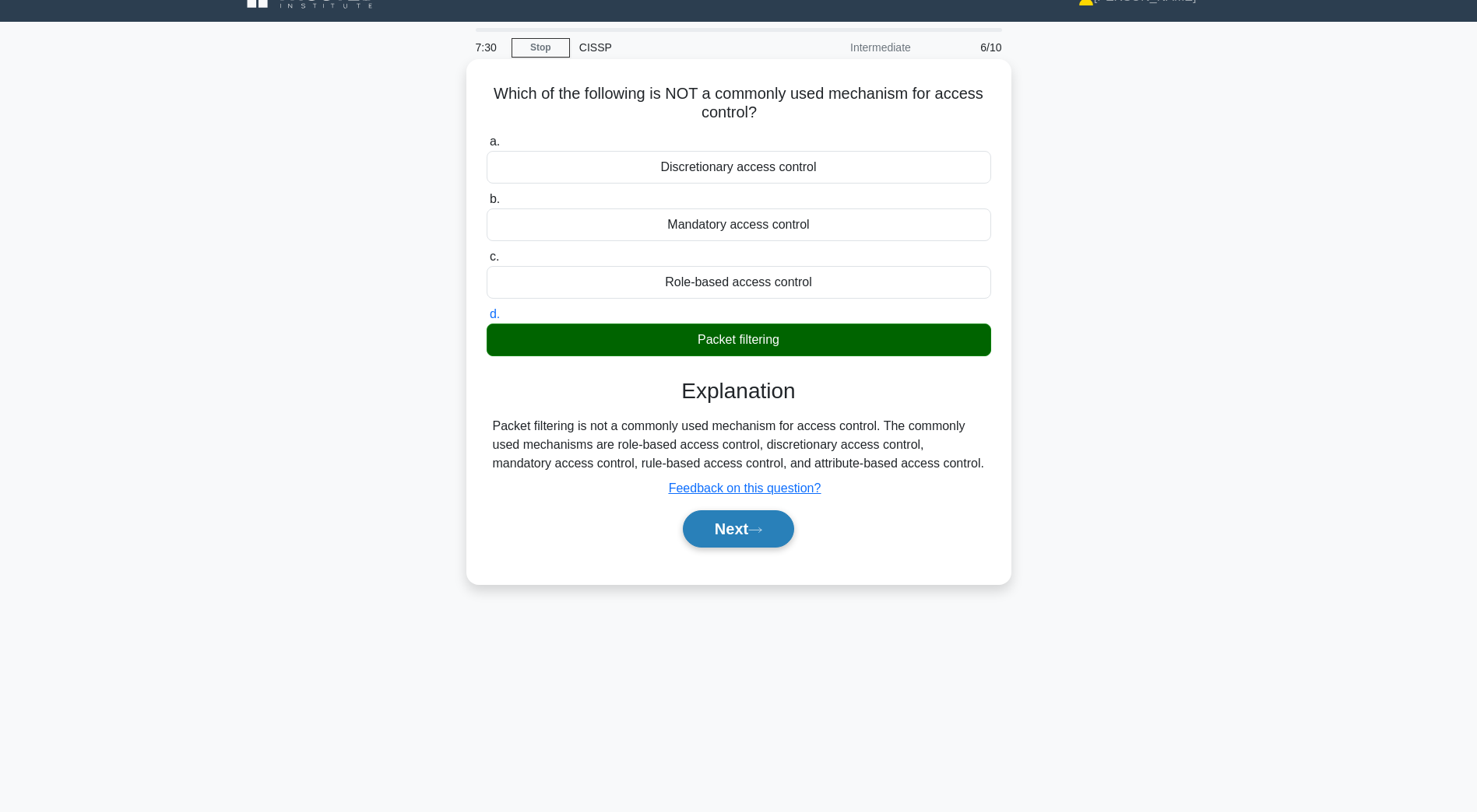
click at [747, 531] on button "Next" at bounding box center [738, 529] width 112 height 37
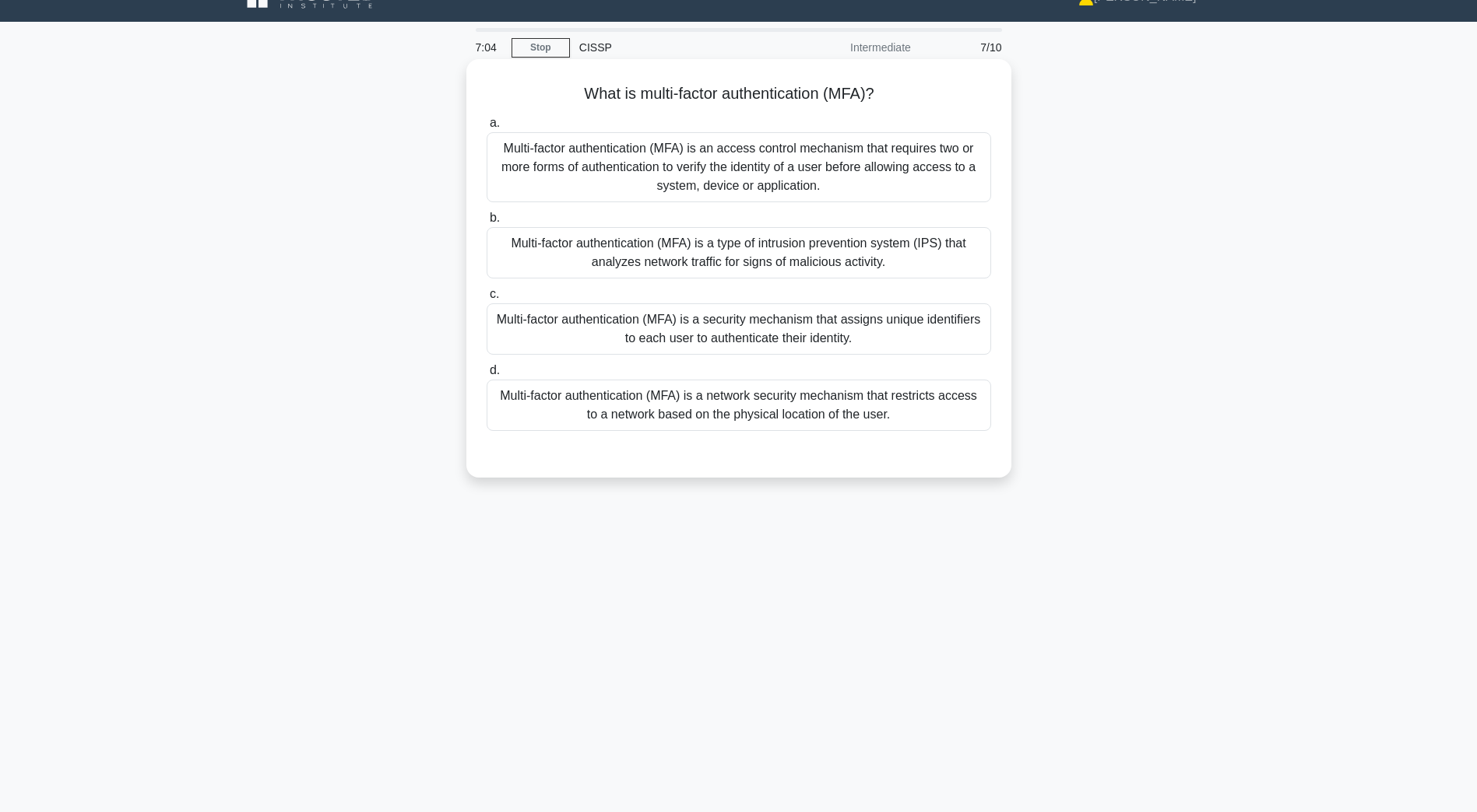
click at [667, 154] on div "Multi-factor authentication (MFA) is an access control mechanism that requires …" at bounding box center [738, 167] width 504 height 70
click at [486, 128] on input "a. Multi-factor authentication (MFA) is an access control mechanism that requir…" at bounding box center [486, 123] width 0 height 10
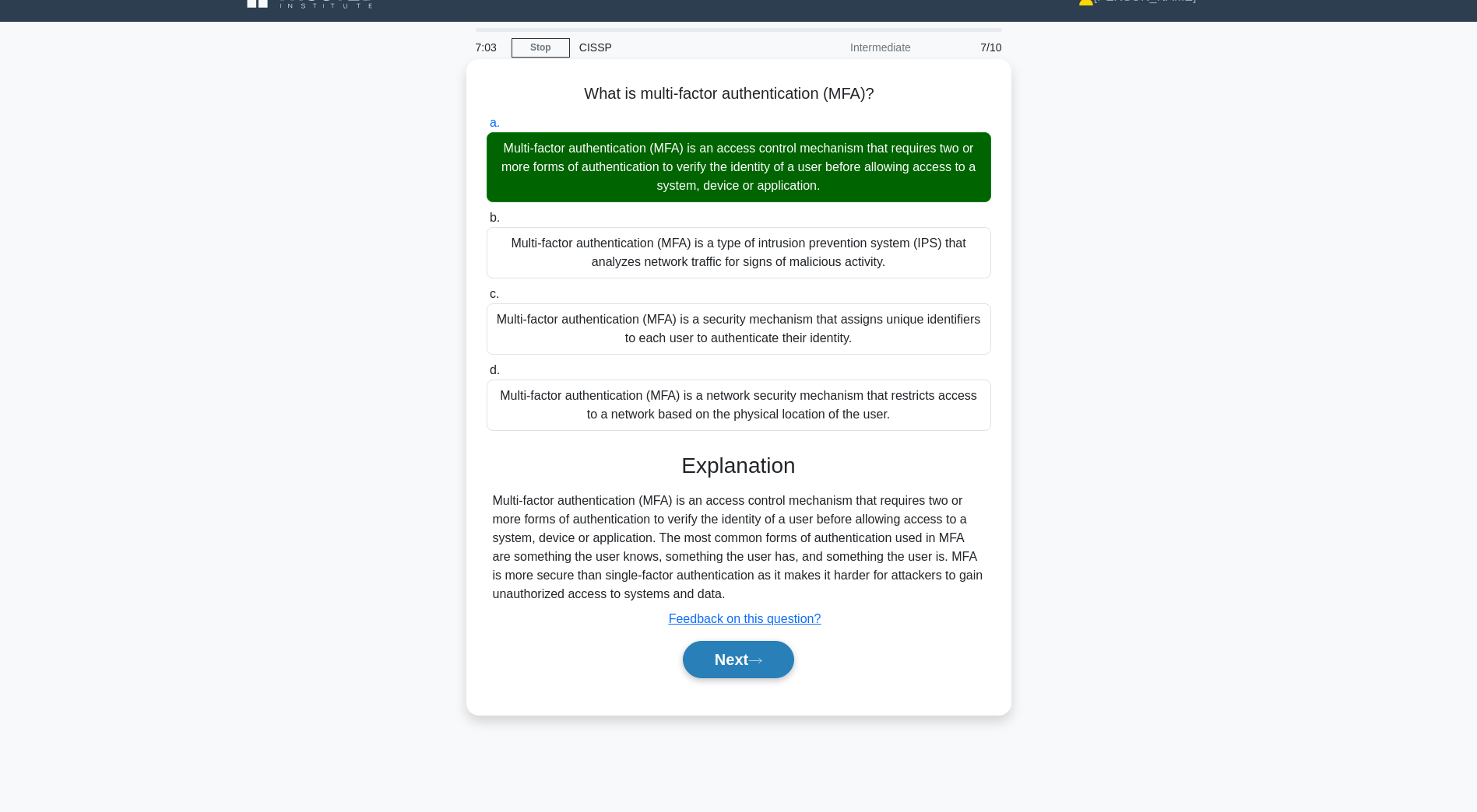
click at [741, 659] on button "Next" at bounding box center [738, 660] width 112 height 37
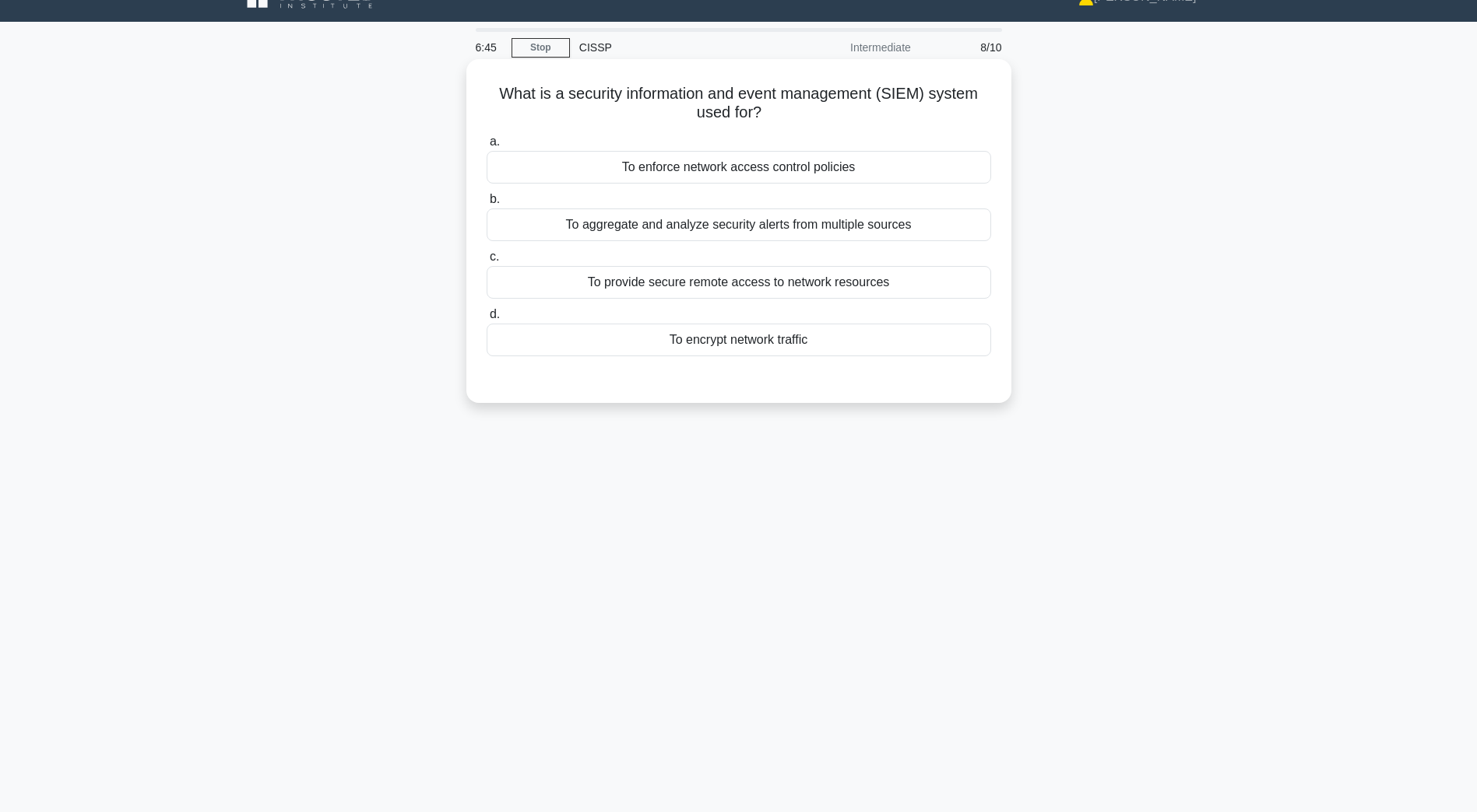
click at [753, 231] on div "To aggregate and analyze security alerts from multiple sources" at bounding box center [738, 224] width 504 height 32
click at [486, 205] on input "b. To aggregate and analyze security alerts from multiple sources" at bounding box center [486, 199] width 0 height 10
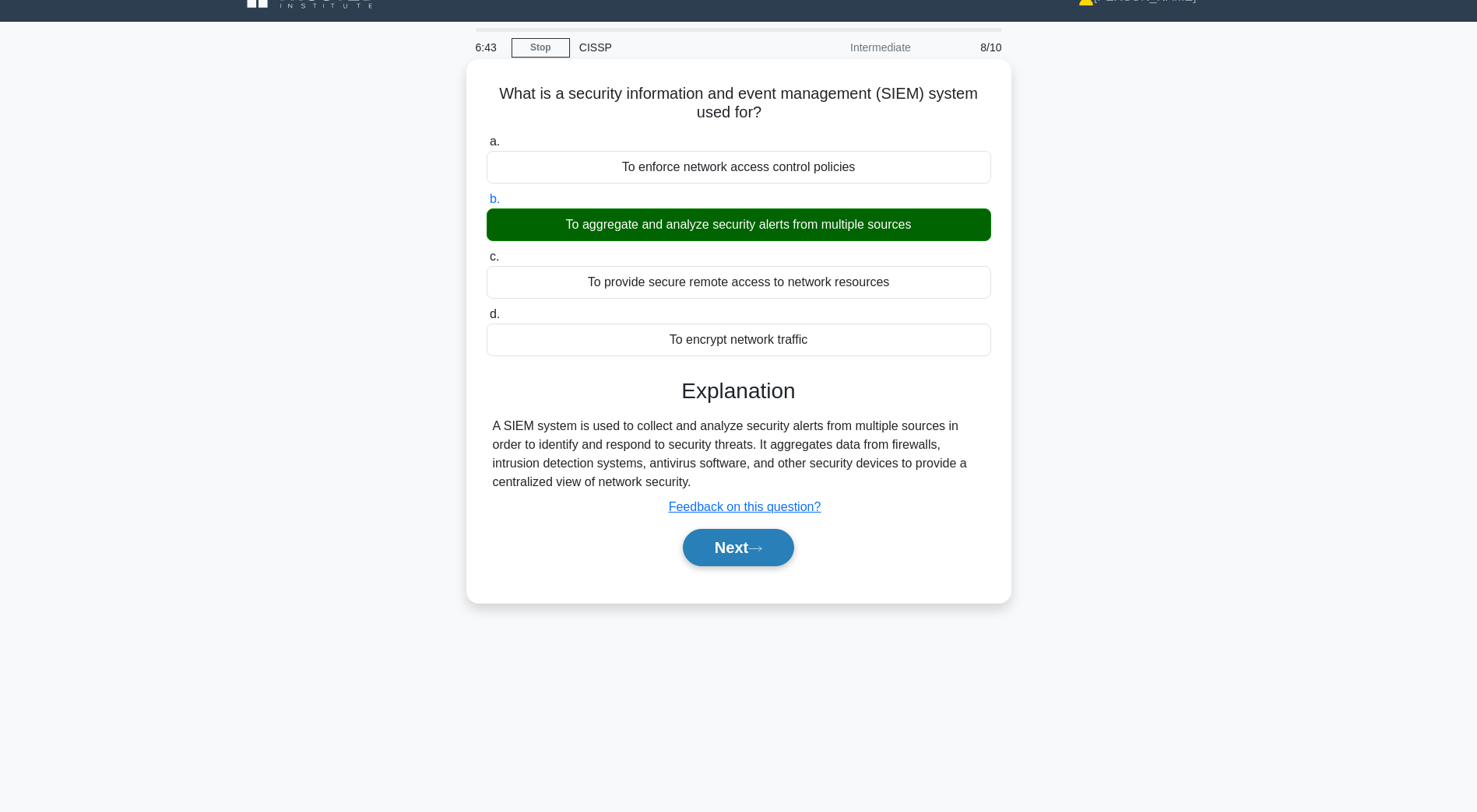
click at [763, 554] on icon at bounding box center [754, 548] width 14 height 8
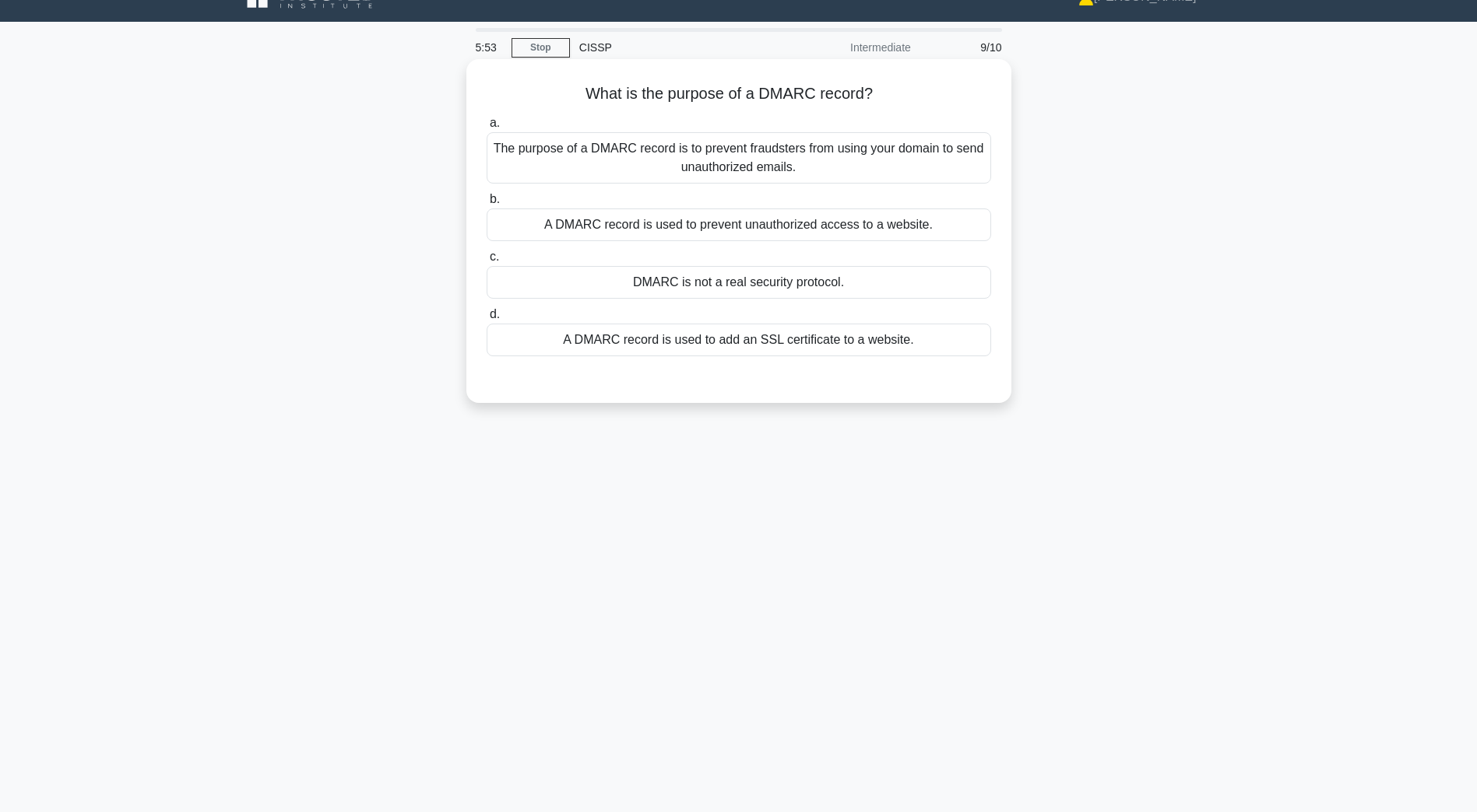
click at [685, 166] on div "The purpose of a DMARC record is to prevent fraudsters from using your domain t…" at bounding box center [738, 158] width 504 height 52
click at [486, 128] on input "a. The purpose of a DMARC record is to prevent fraudsters from using your domai…" at bounding box center [486, 123] width 0 height 10
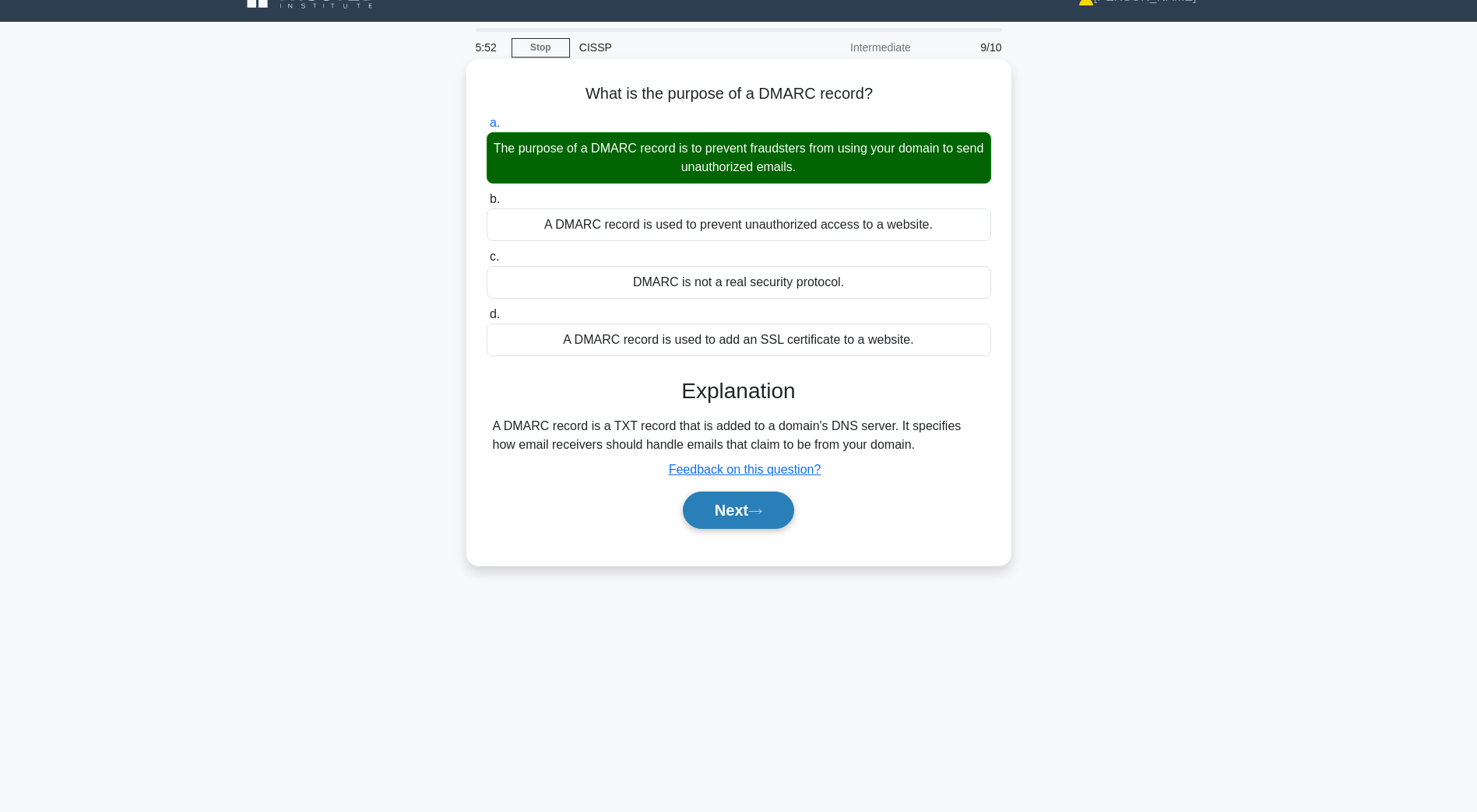
click at [756, 519] on button "Next" at bounding box center [738, 510] width 112 height 37
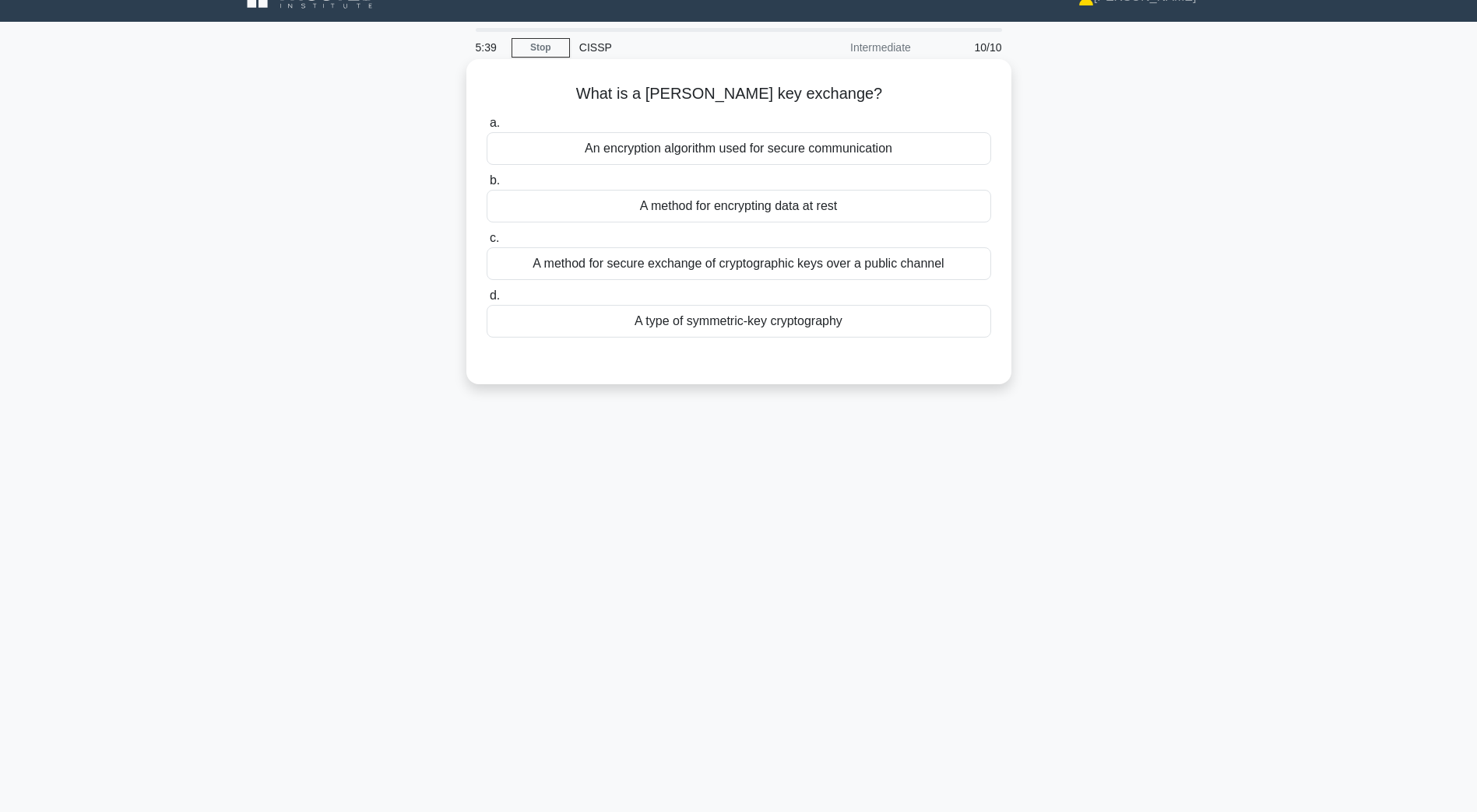
click at [648, 270] on div "A method for secure exchange of cryptographic keys over a public channel" at bounding box center [738, 263] width 504 height 32
click at [486, 244] on input "c. A method for secure exchange of cryptographic keys over a public channel" at bounding box center [486, 238] width 0 height 10
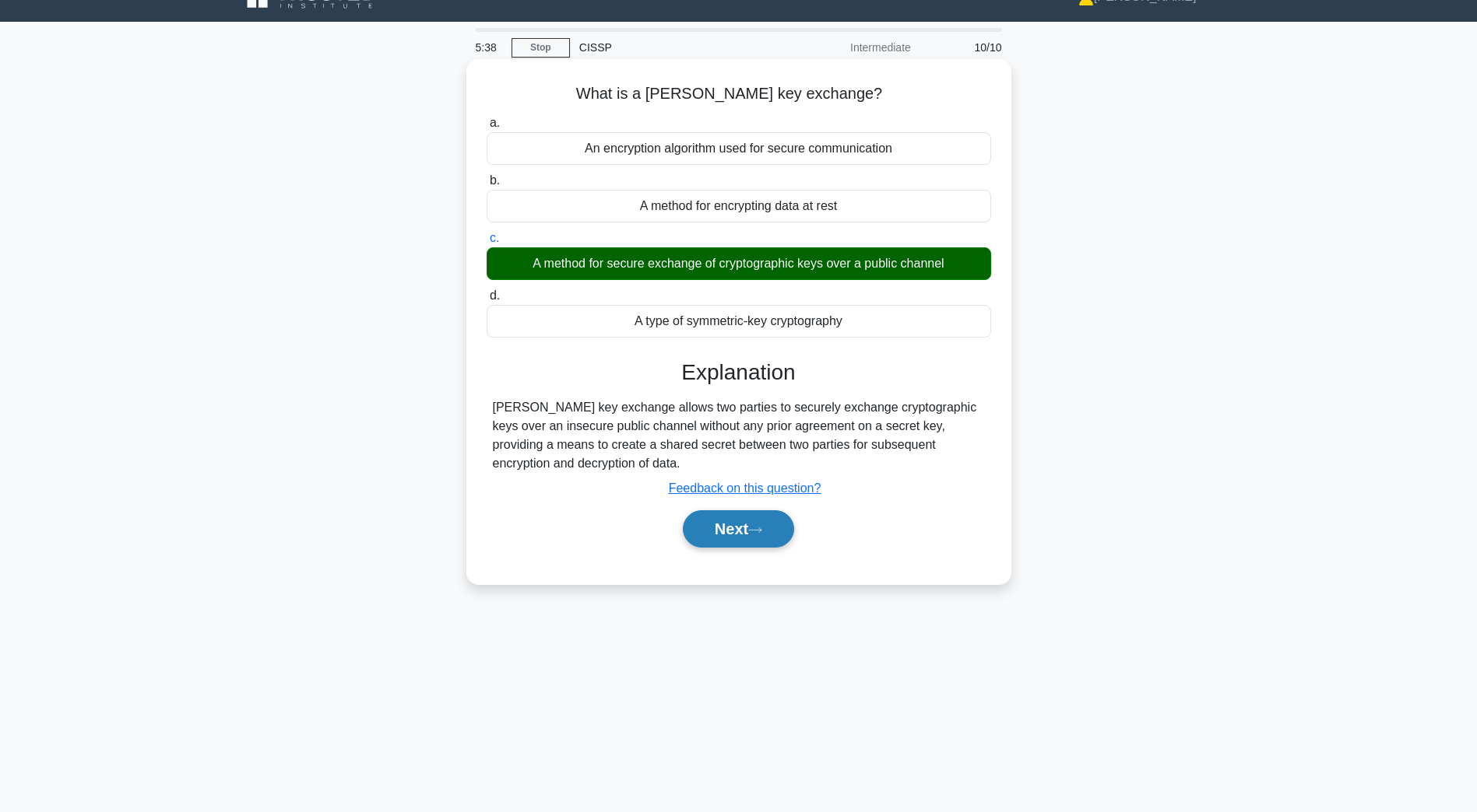
click at [738, 534] on button "Next" at bounding box center [738, 529] width 112 height 37
